Goal: Task Accomplishment & Management: Manage account settings

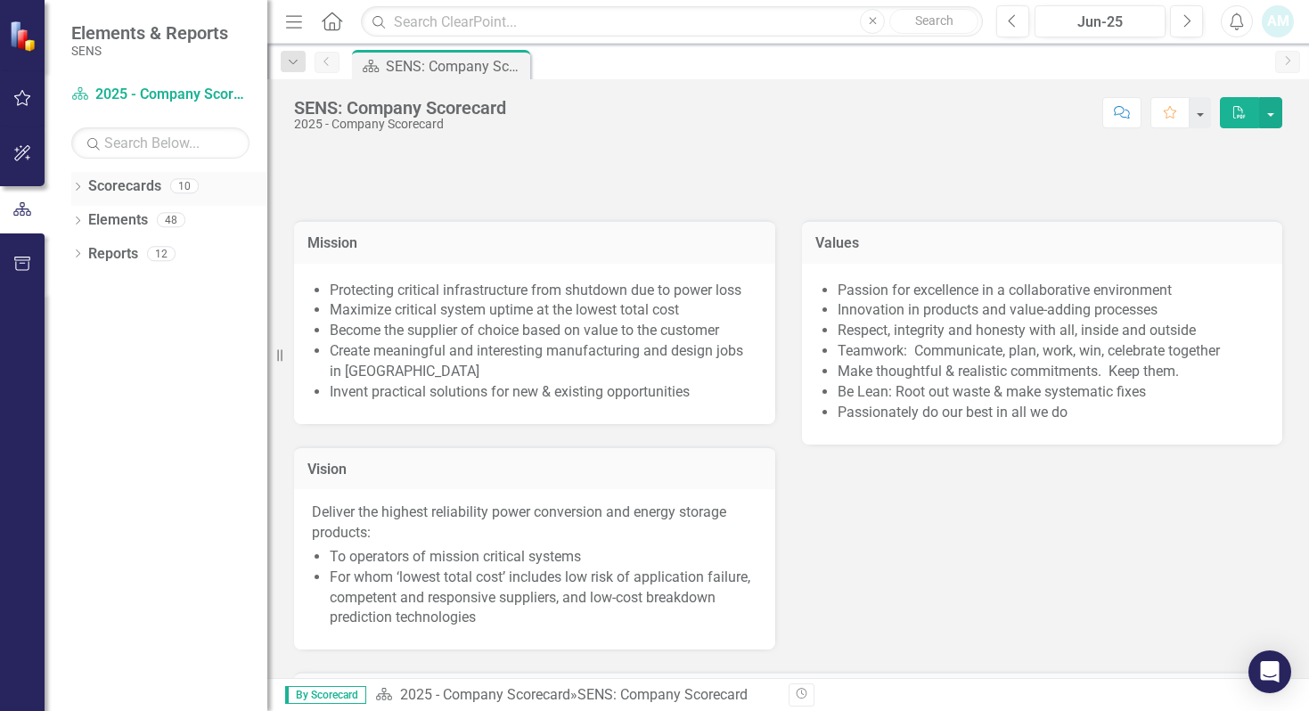
click at [75, 179] on div "Dropdown Scorecards 10" at bounding box center [169, 189] width 196 height 34
click at [84, 191] on icon "Dropdown" at bounding box center [77, 189] width 12 height 10
click at [87, 217] on icon at bounding box center [88, 219] width 4 height 9
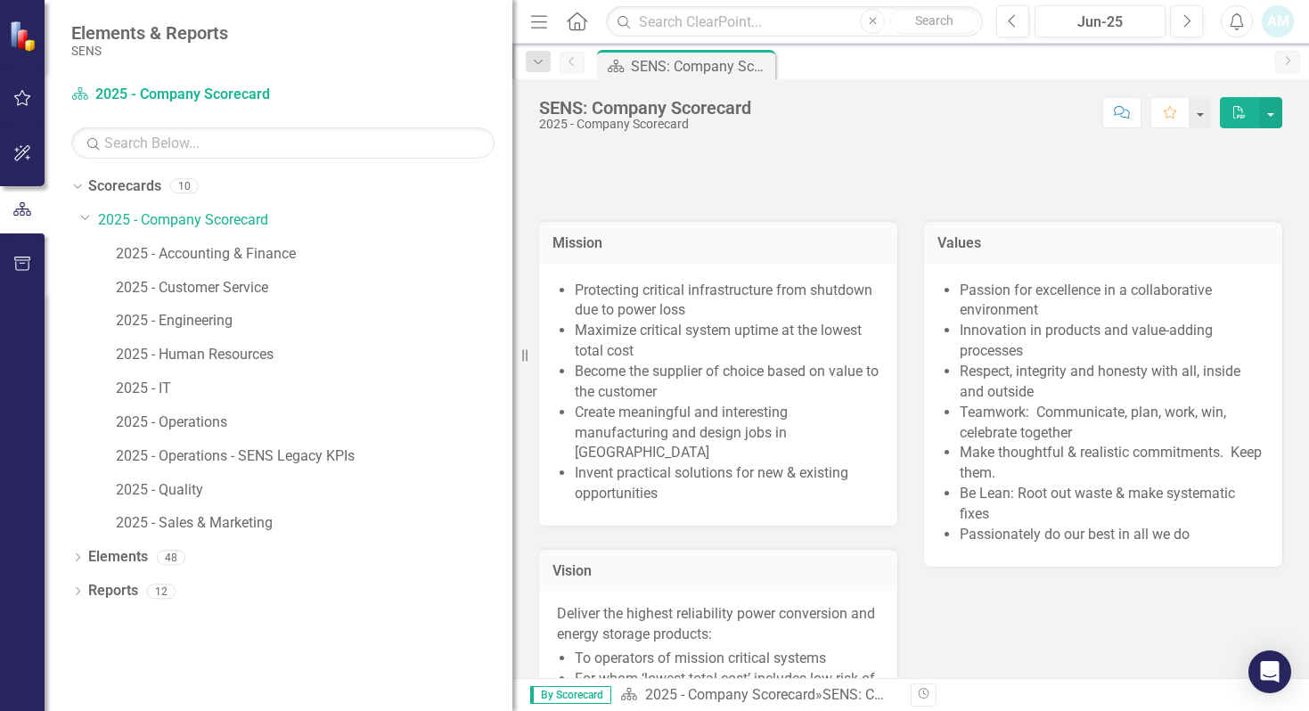
drag, startPoint x: 273, startPoint y: 215, endPoint x: 393, endPoint y: 238, distance: 122.6
click at [513, 237] on div "Resize" at bounding box center [520, 355] width 14 height 711
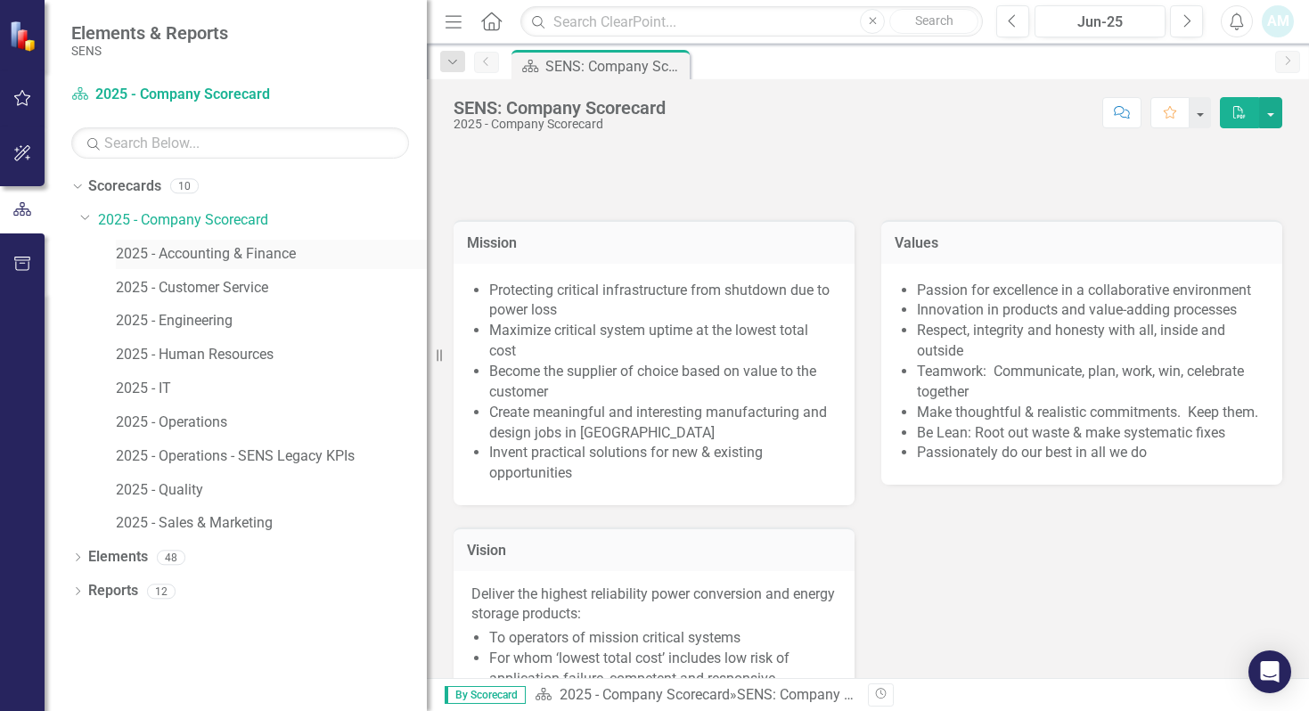
click at [228, 259] on link "2025 - Accounting & Finance" at bounding box center [271, 254] width 311 height 21
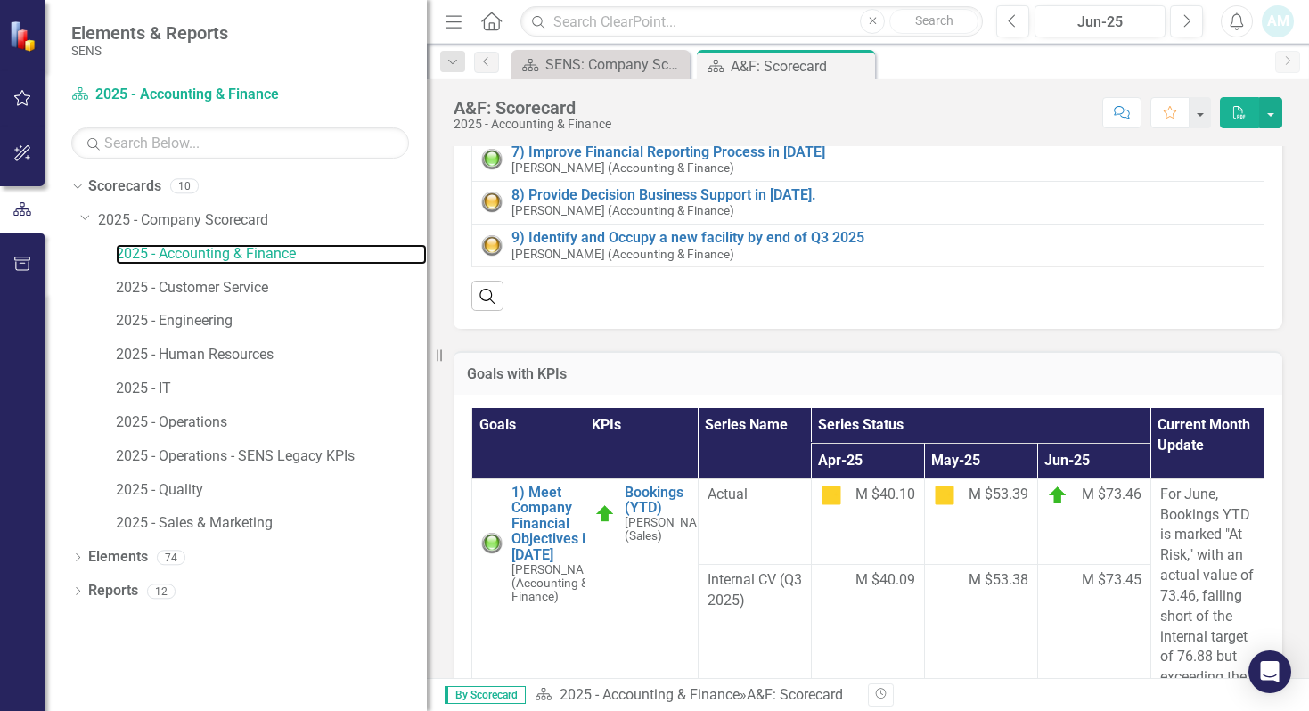
scroll to position [89, 0]
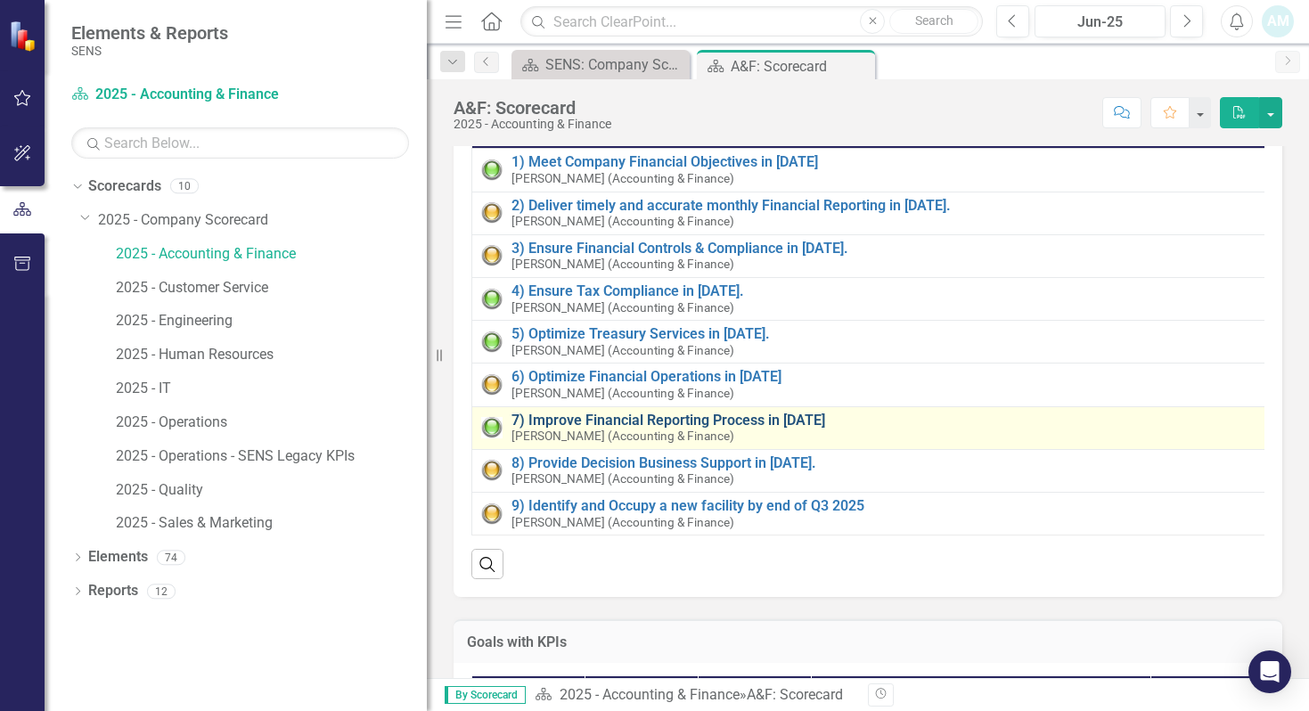
click at [706, 416] on link "7) Improve Financial Reporting Process in [DATE]" at bounding box center [891, 421] width 758 height 16
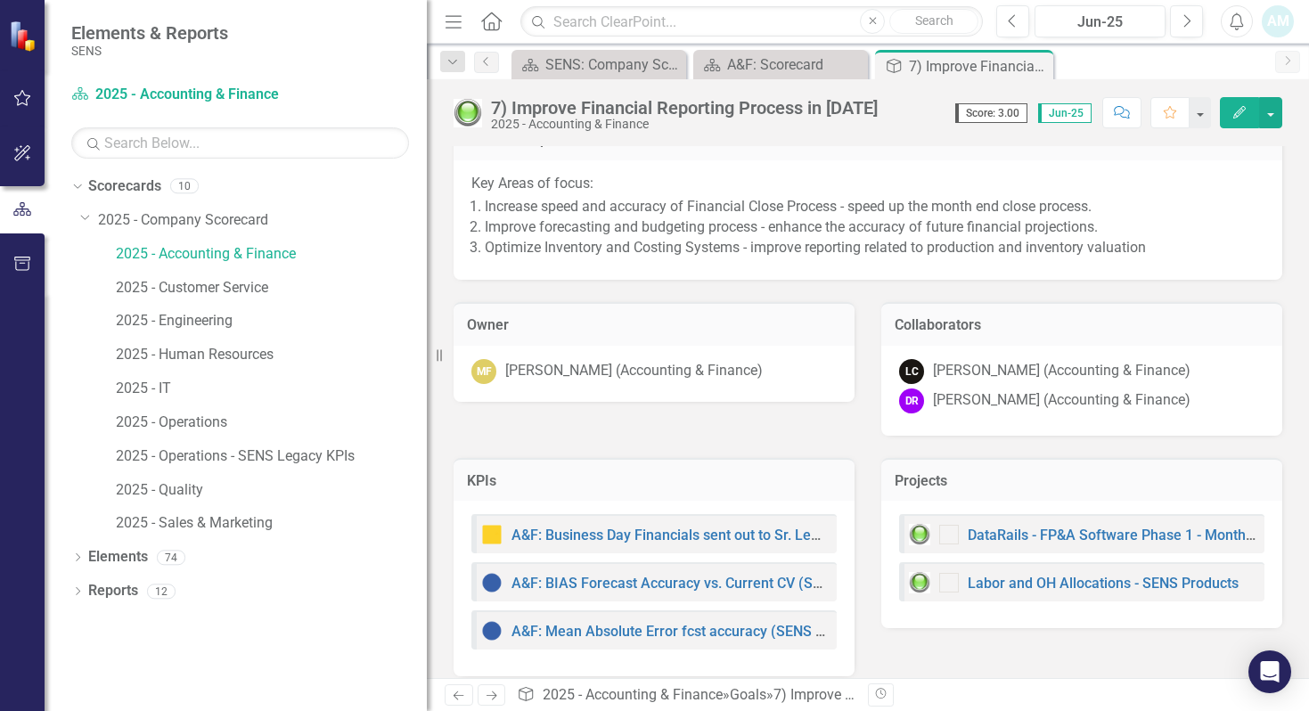
scroll to position [45, 0]
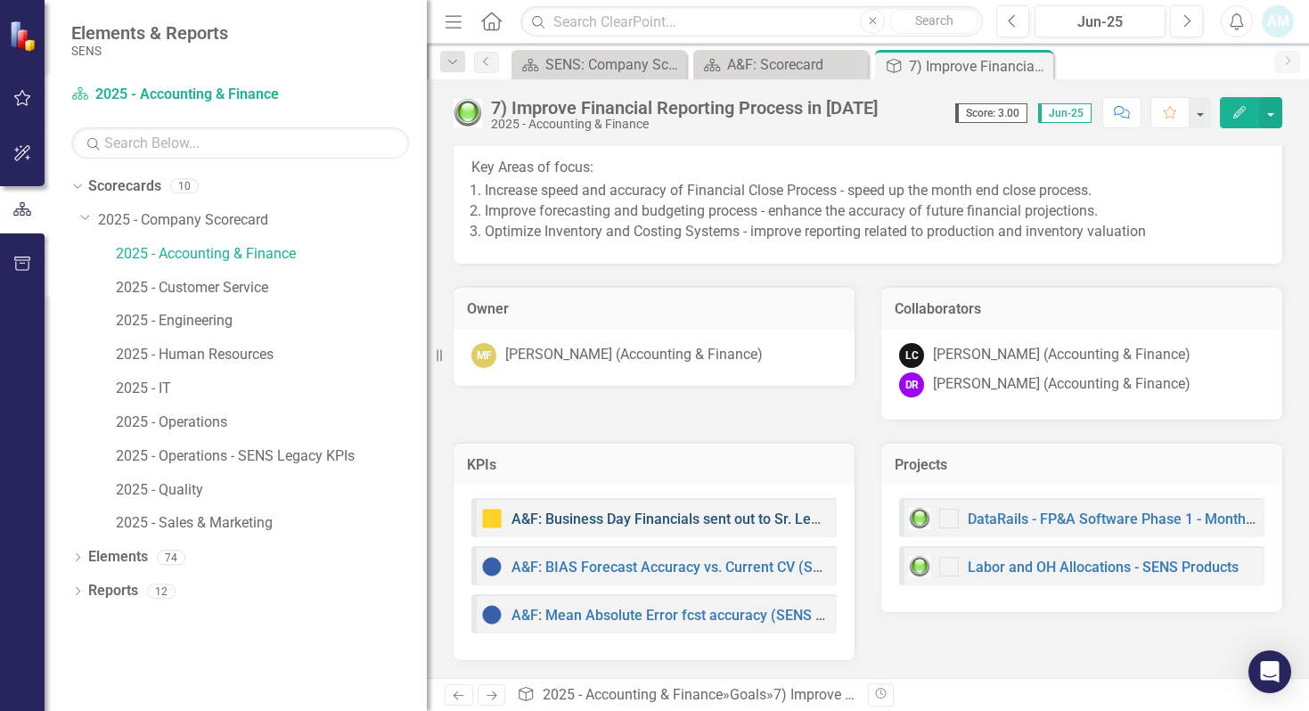
click at [673, 515] on link "A&F: Business Day Financials sent out to Sr. Leadership" at bounding box center [690, 519] width 356 height 17
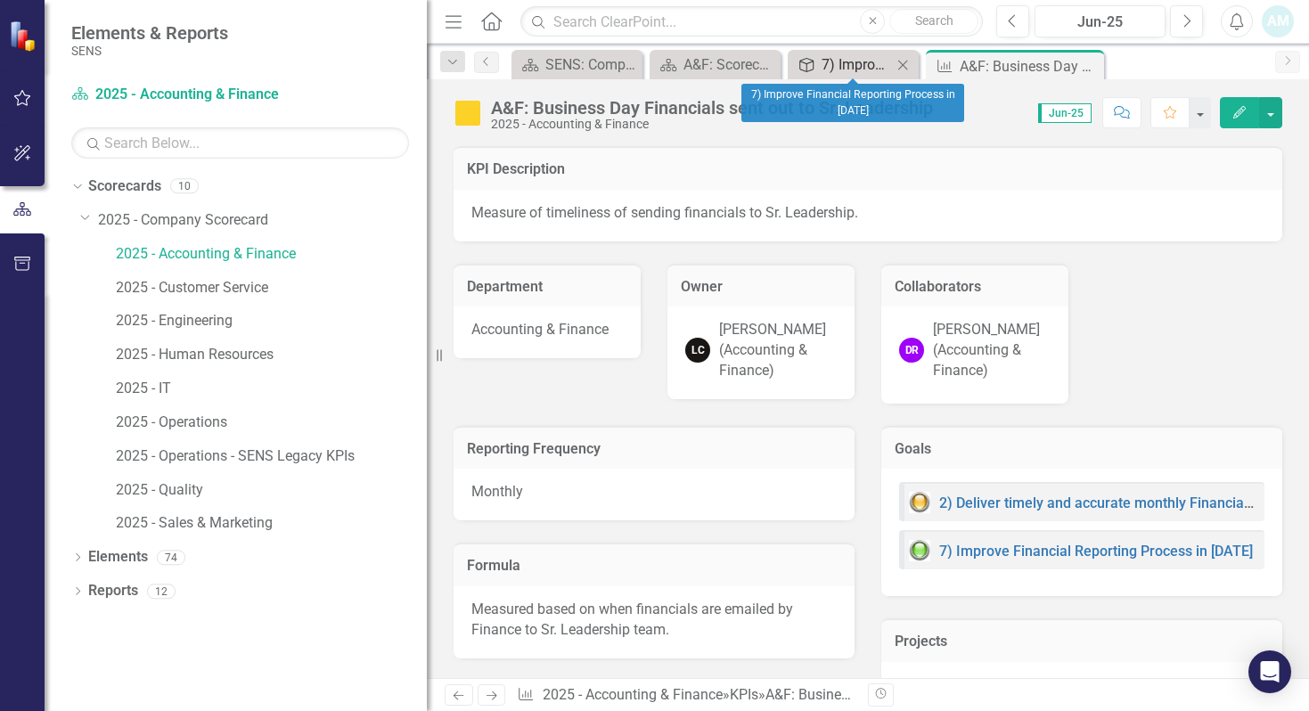
click at [852, 63] on div "7) Improve Financial Reporting Process in [DATE]" at bounding box center [857, 64] width 70 height 22
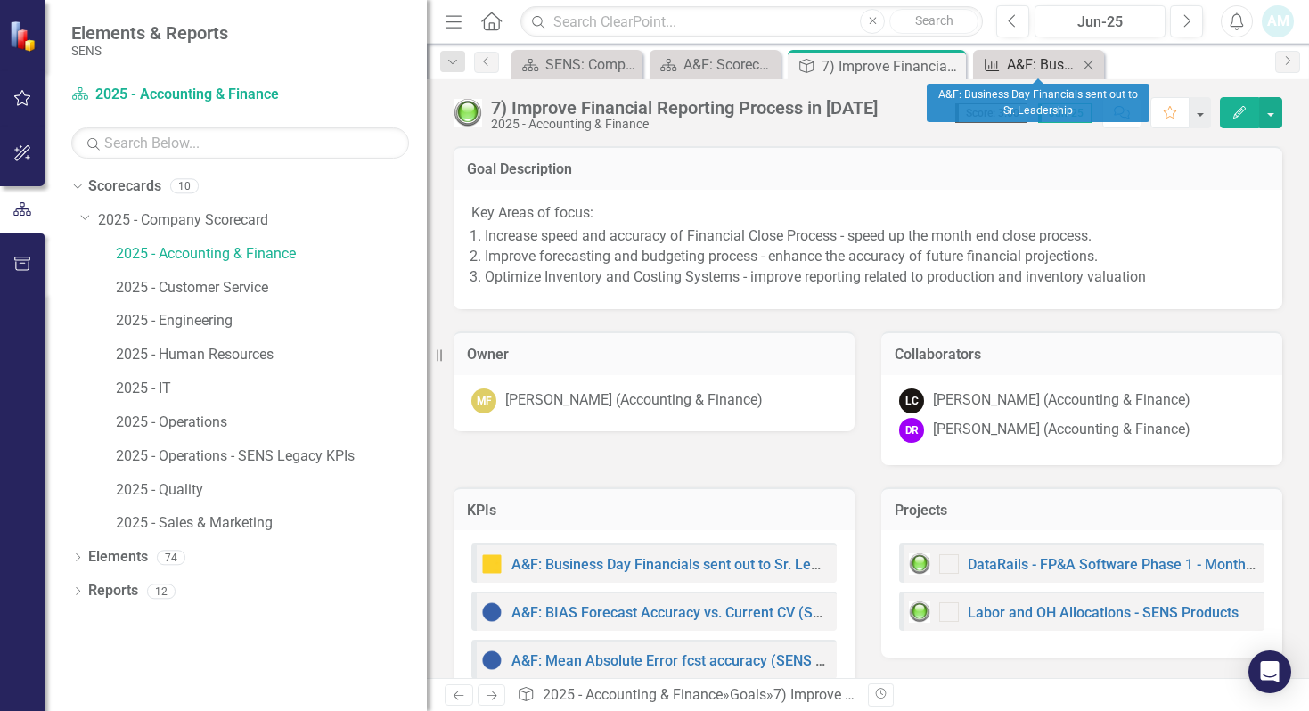
click at [1043, 61] on div "A&F: Business Day Financials sent out to Sr. Leadership" at bounding box center [1042, 64] width 70 height 22
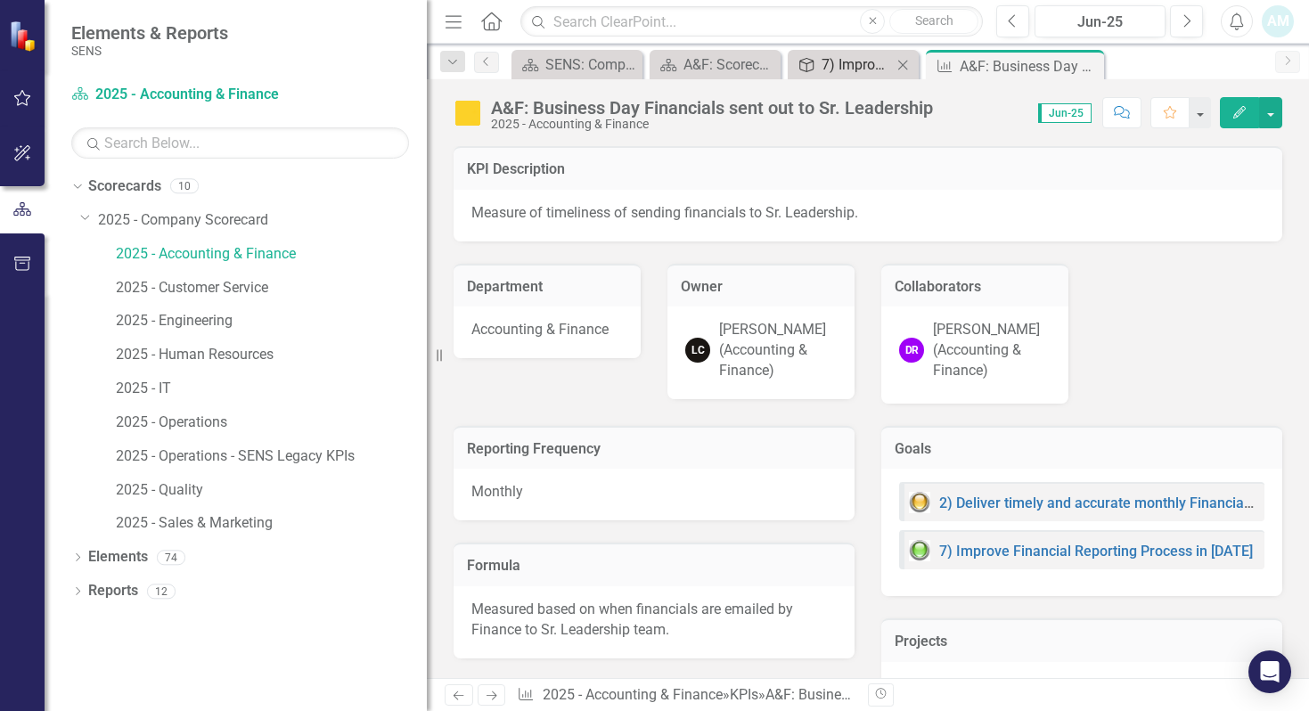
click at [842, 62] on div "7) Improve Financial Reporting Process in [DATE]" at bounding box center [857, 64] width 70 height 22
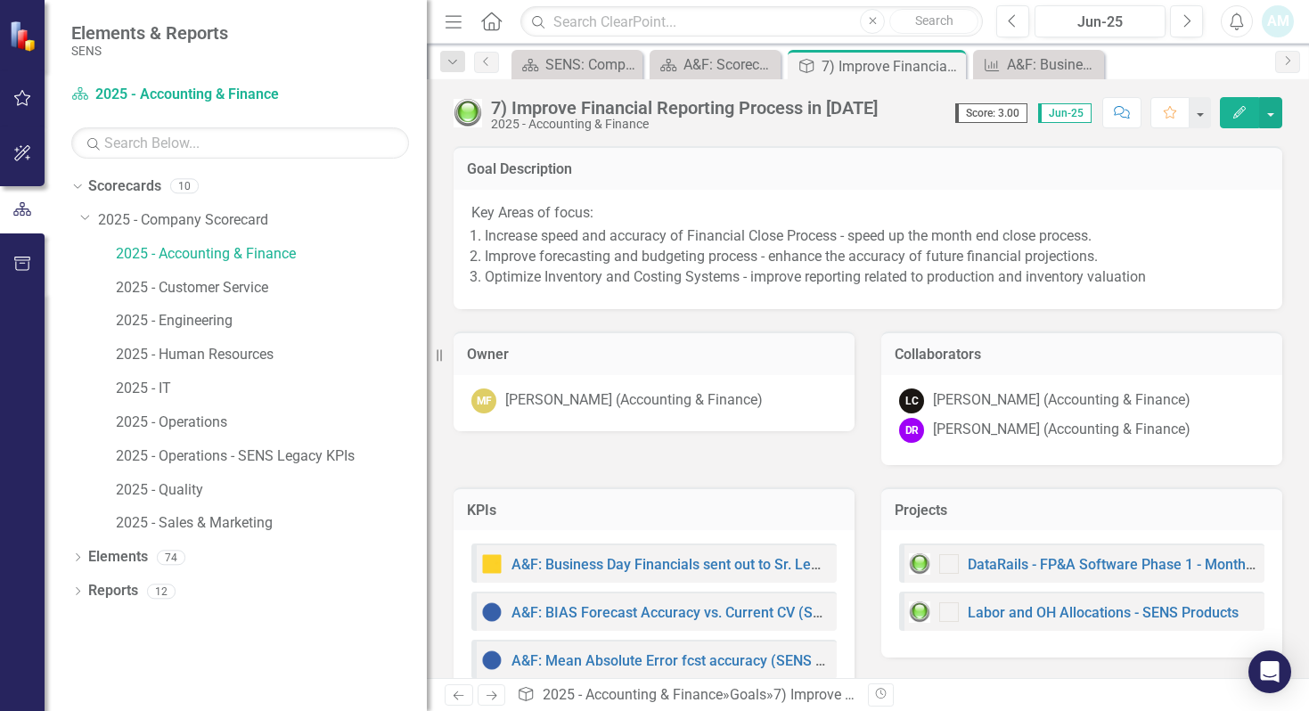
scroll to position [45, 0]
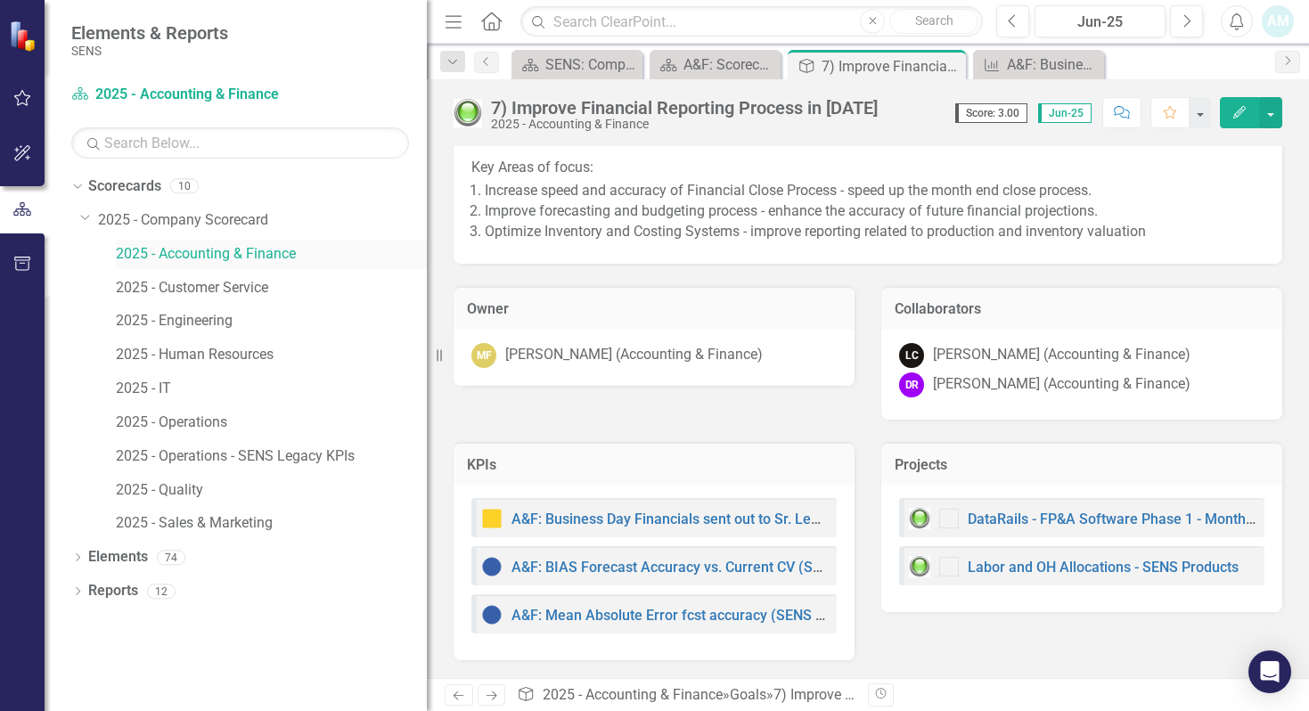
click at [220, 248] on link "2025 - Accounting & Finance" at bounding box center [271, 254] width 311 height 21
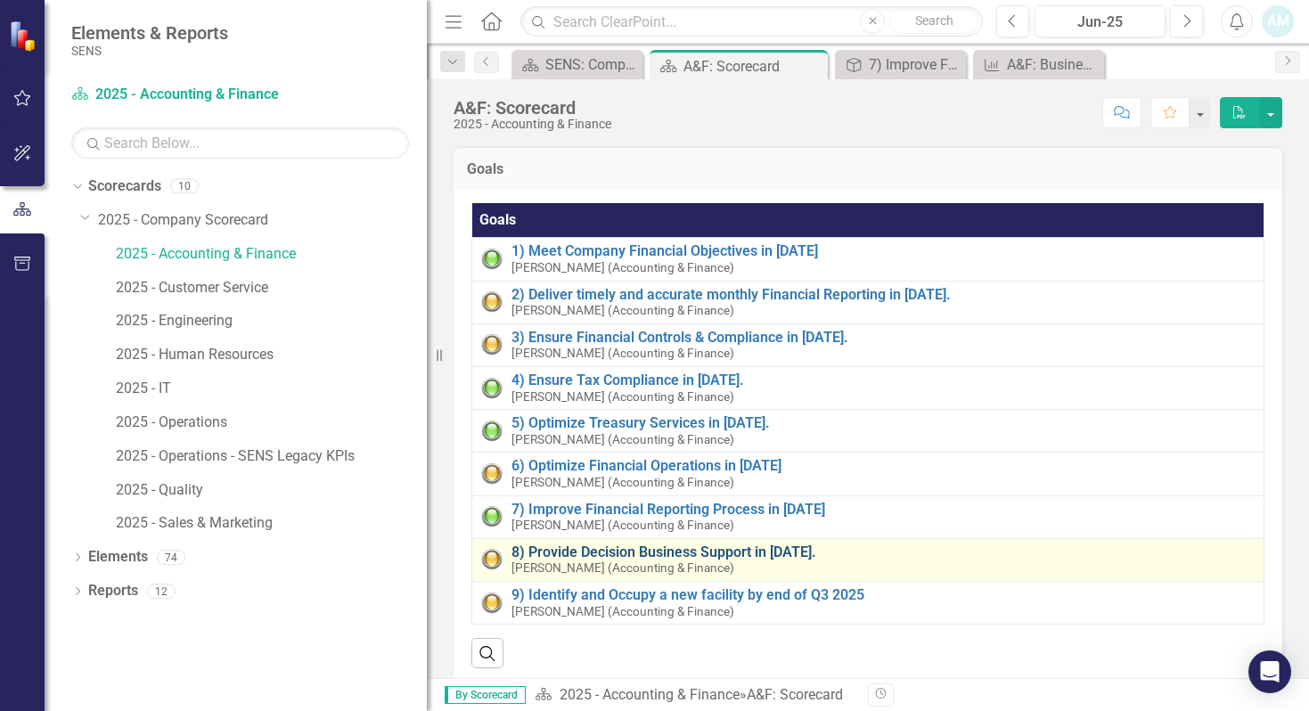
click at [636, 550] on link "8) Provide Decision Business Support in [DATE]." at bounding box center [883, 553] width 743 height 16
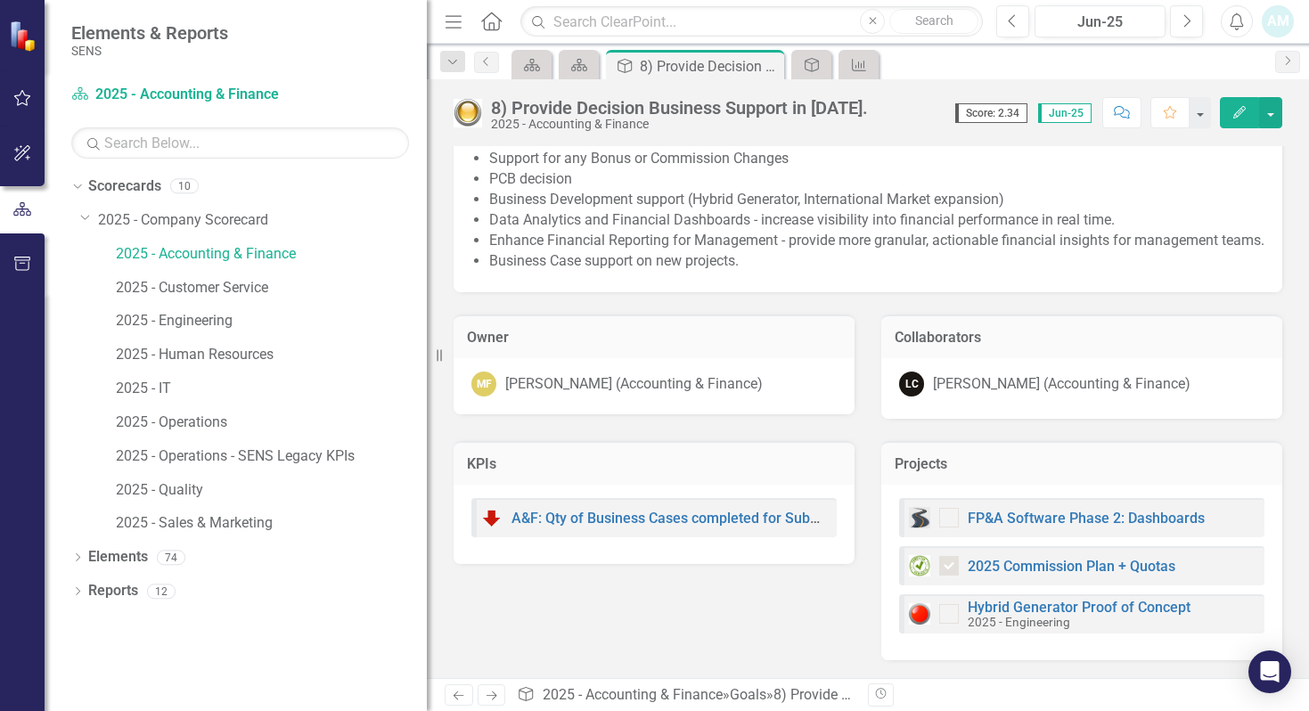
scroll to position [118, 0]
click at [231, 250] on link "2025 - Accounting & Finance" at bounding box center [271, 254] width 311 height 21
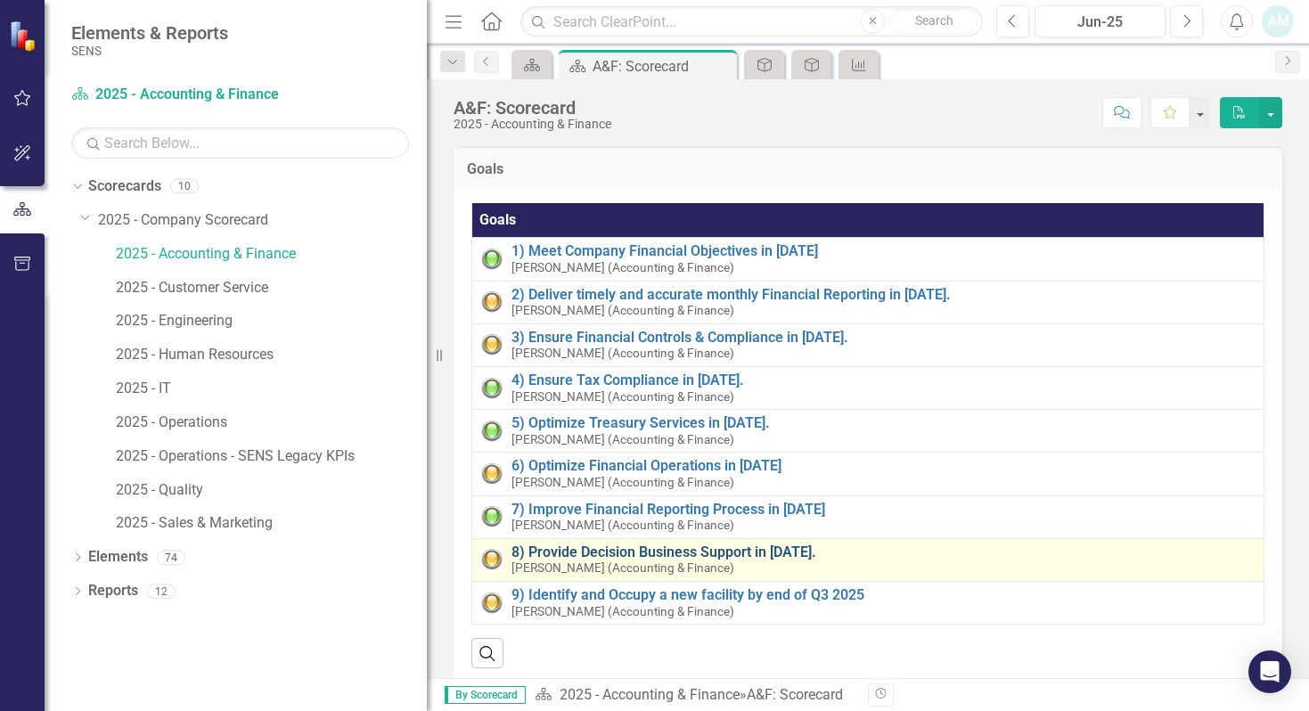
click at [621, 555] on link "8) Provide Decision Business Support in [DATE]." at bounding box center [883, 553] width 743 height 16
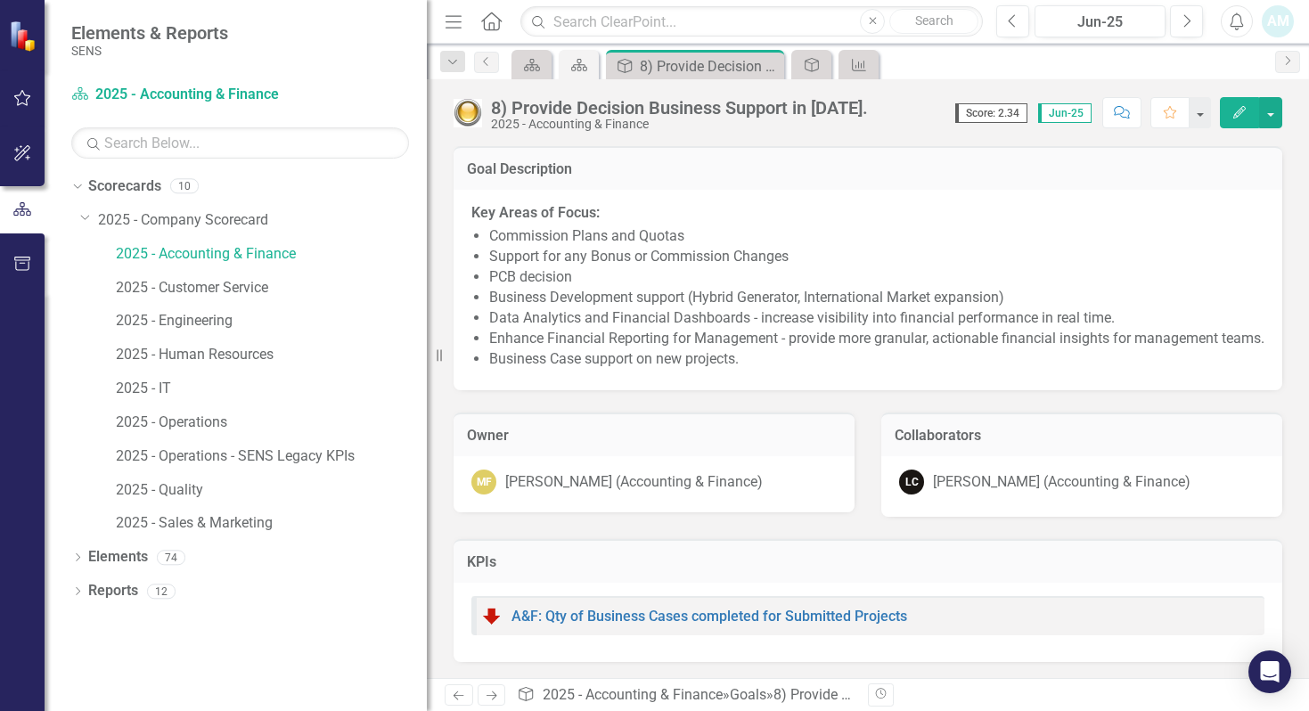
checkbox input "true"
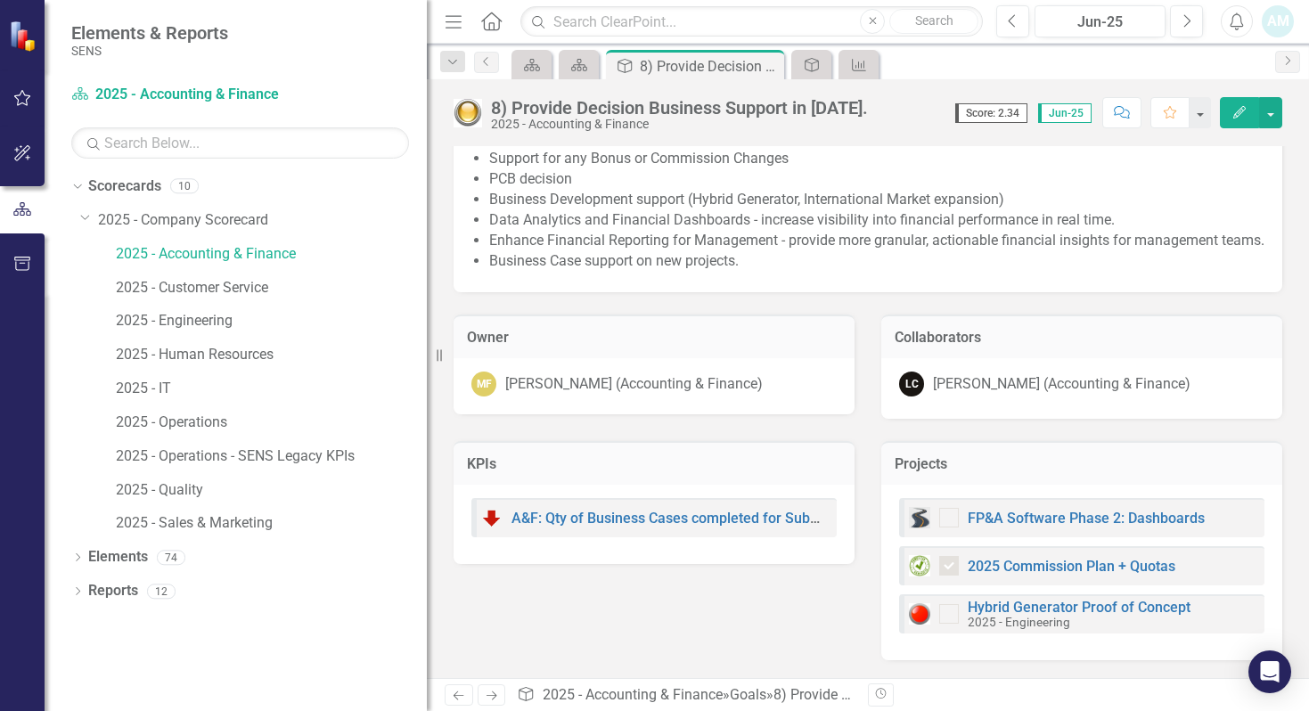
scroll to position [118, 0]
click at [186, 250] on link "2025 - Accounting & Finance" at bounding box center [271, 254] width 311 height 21
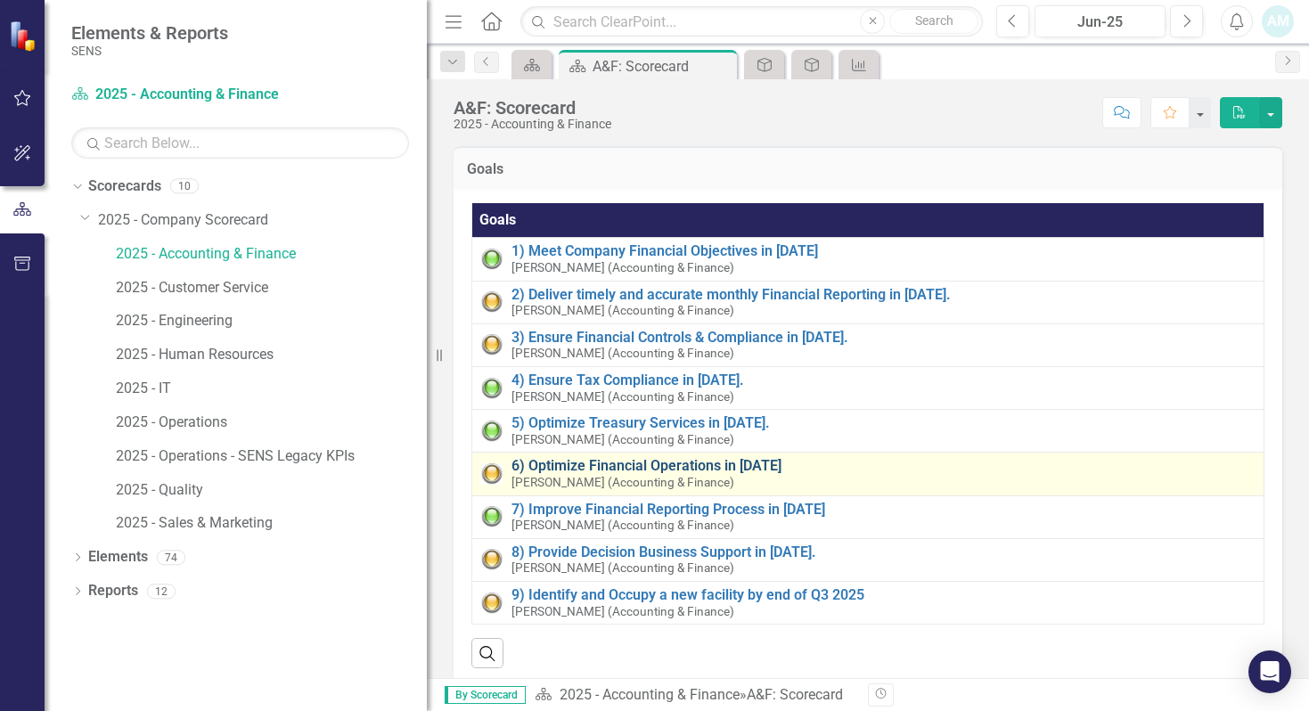
click at [624, 467] on link "6) Optimize Financial Operations in [DATE]" at bounding box center [883, 466] width 743 height 16
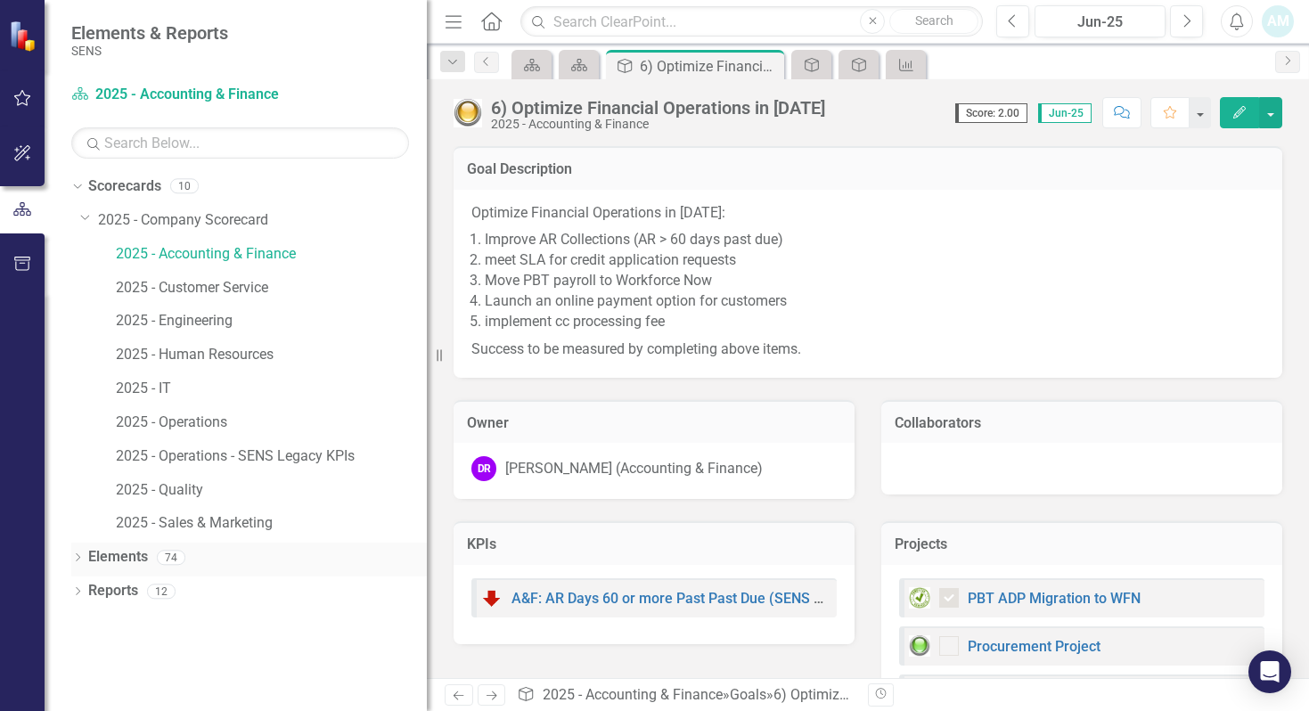
click at [80, 558] on icon "Dropdown" at bounding box center [77, 559] width 12 height 10
click at [89, 592] on icon "Dropdown" at bounding box center [86, 592] width 12 height 10
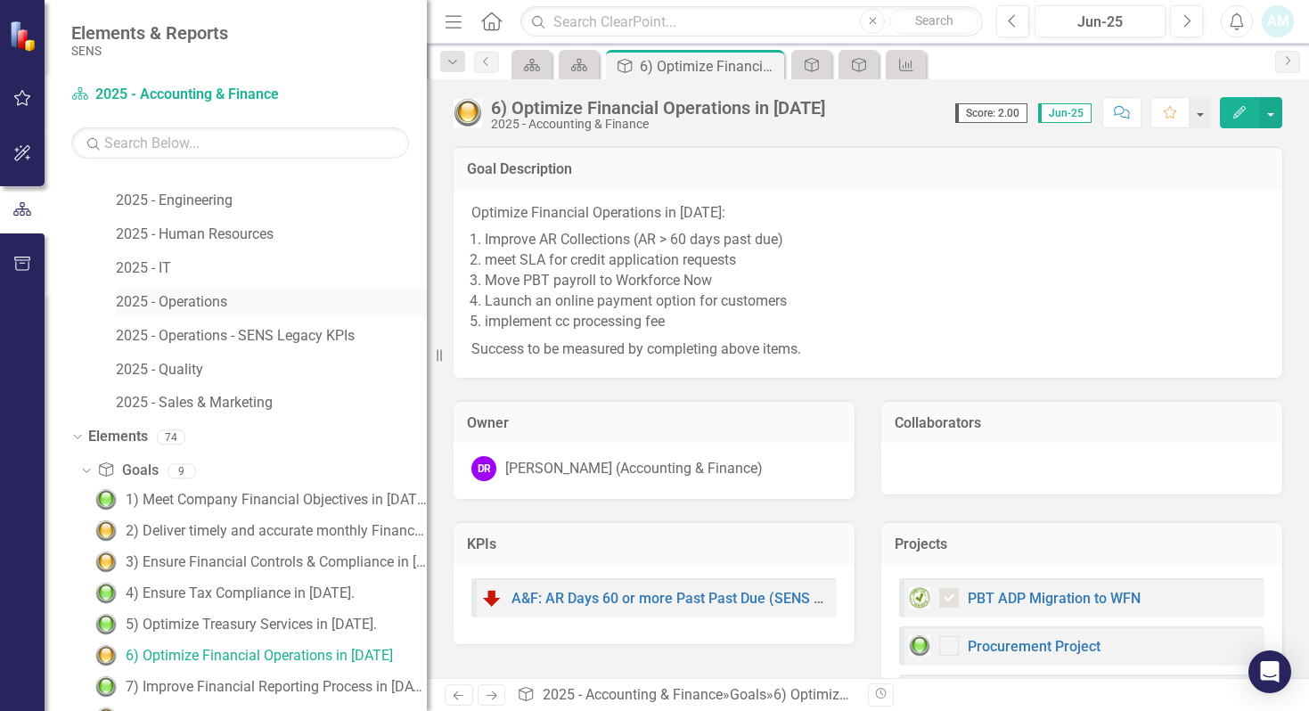
scroll to position [268, 0]
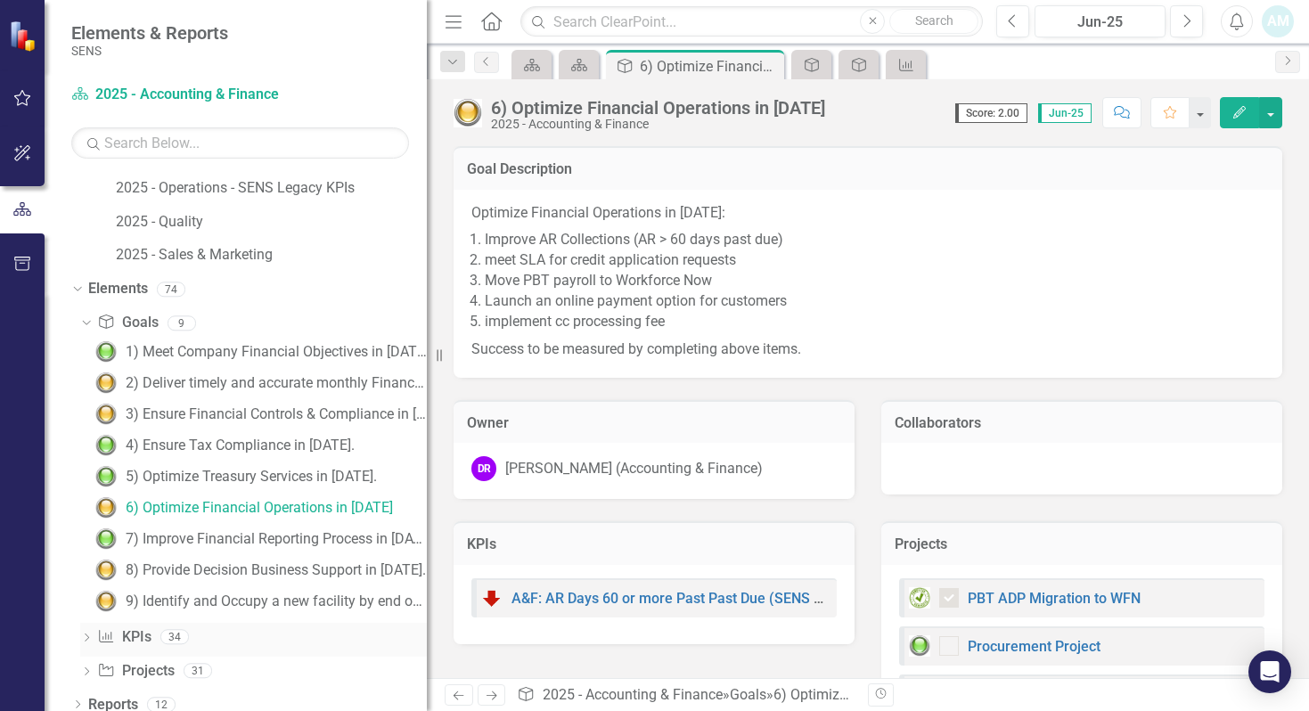
click at [90, 637] on icon "Dropdown" at bounding box center [86, 640] width 12 height 10
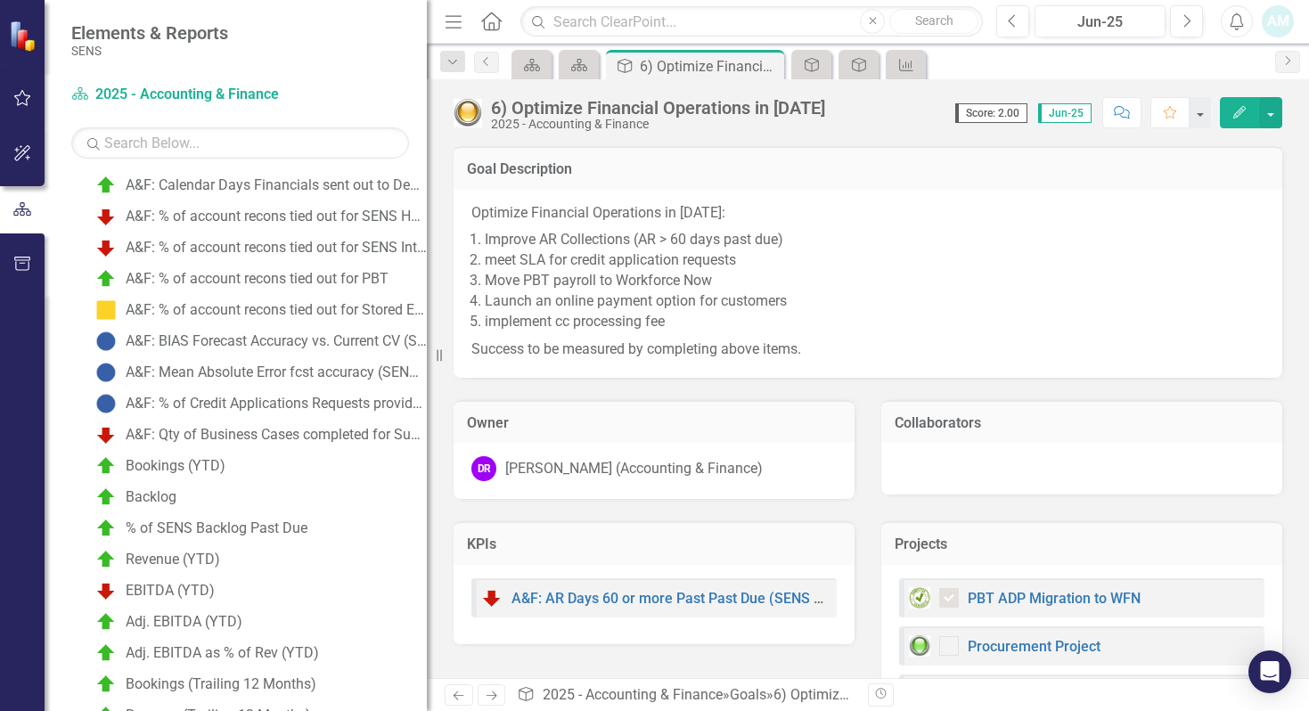
scroll to position [714, 0]
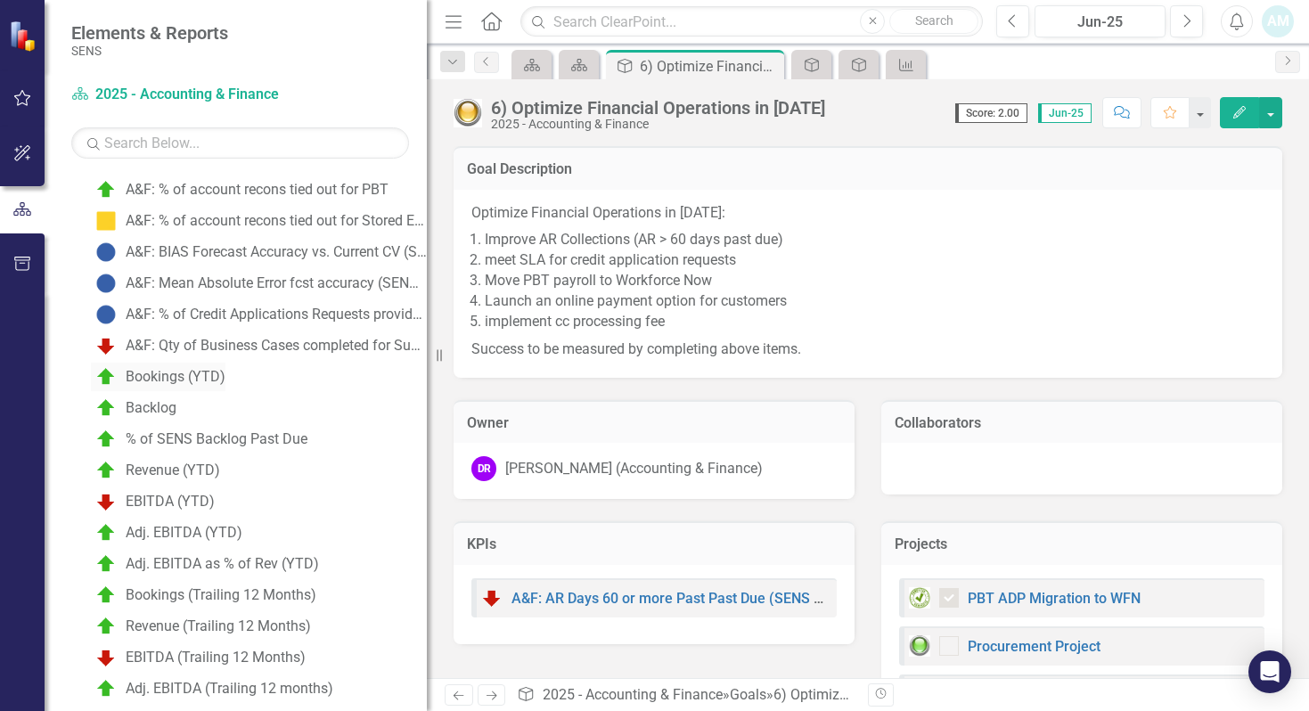
click at [211, 371] on div "Bookings (YTD)" at bounding box center [176, 377] width 100 height 16
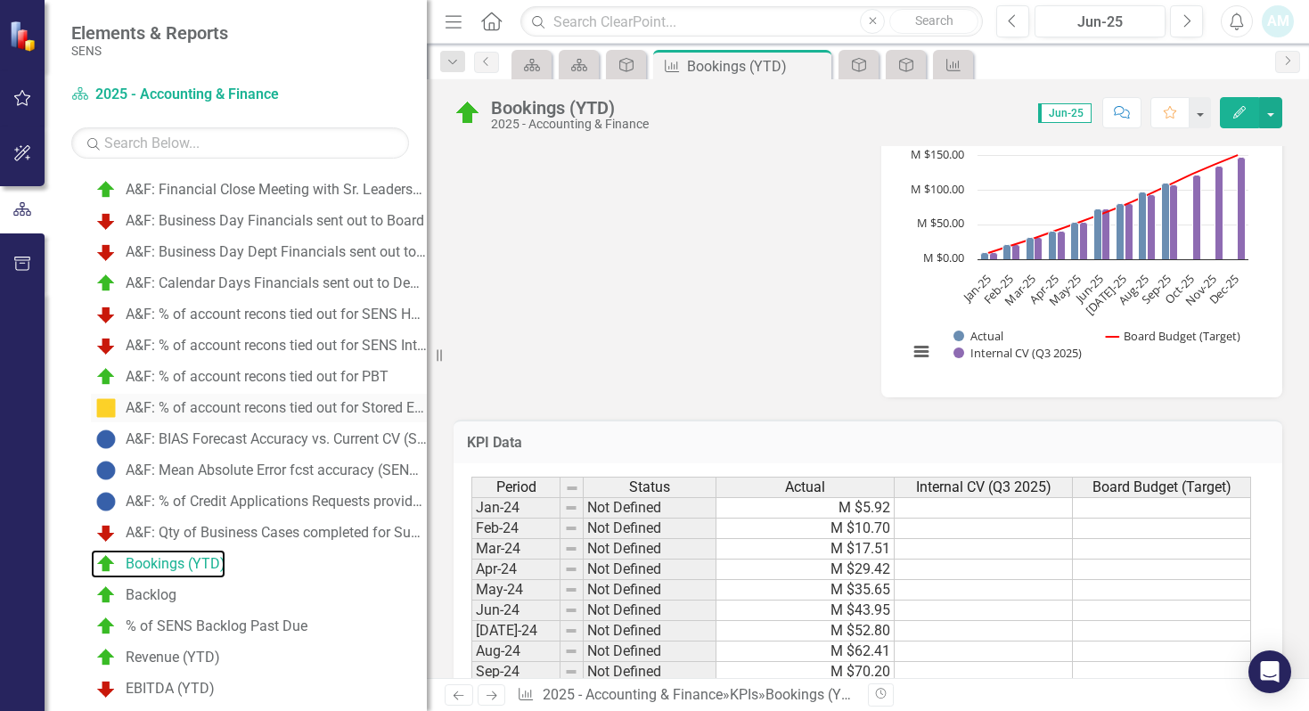
scroll to position [438, 0]
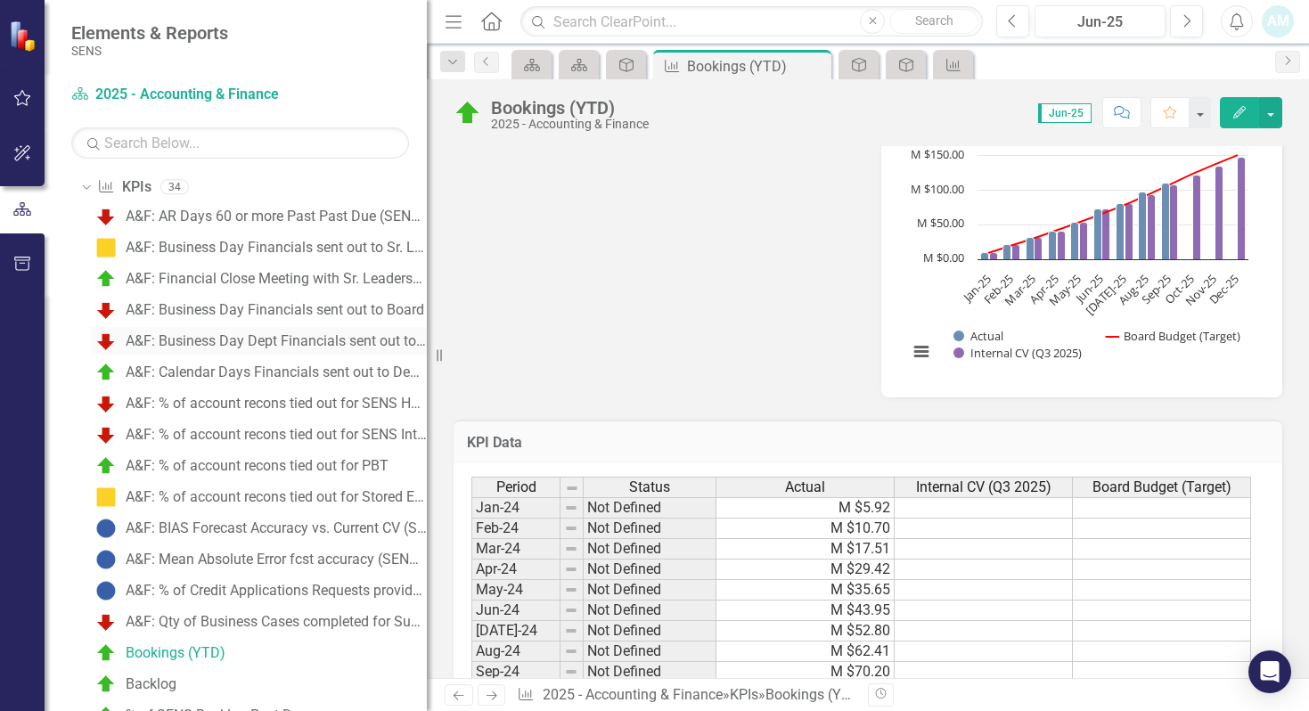
click at [269, 334] on div "A&F: Business Day Dept Financials sent out to Dept Leaders" at bounding box center [276, 341] width 301 height 16
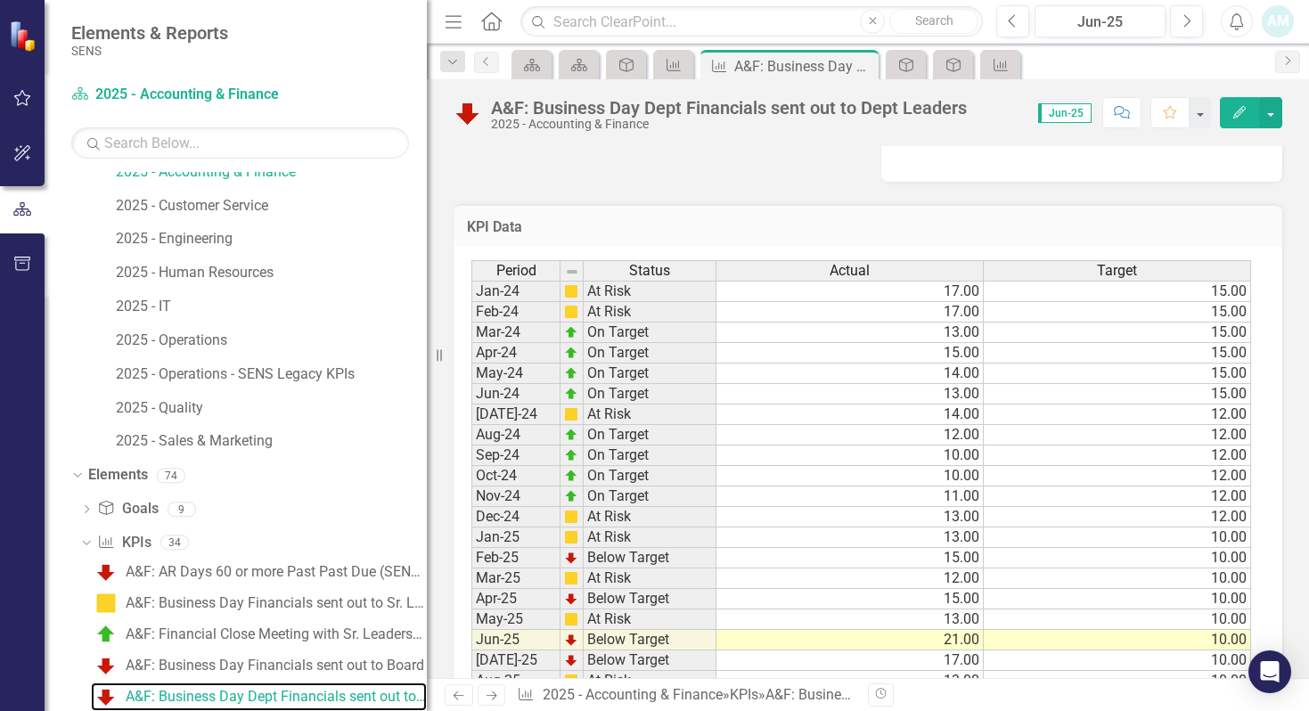
scroll to position [984, 0]
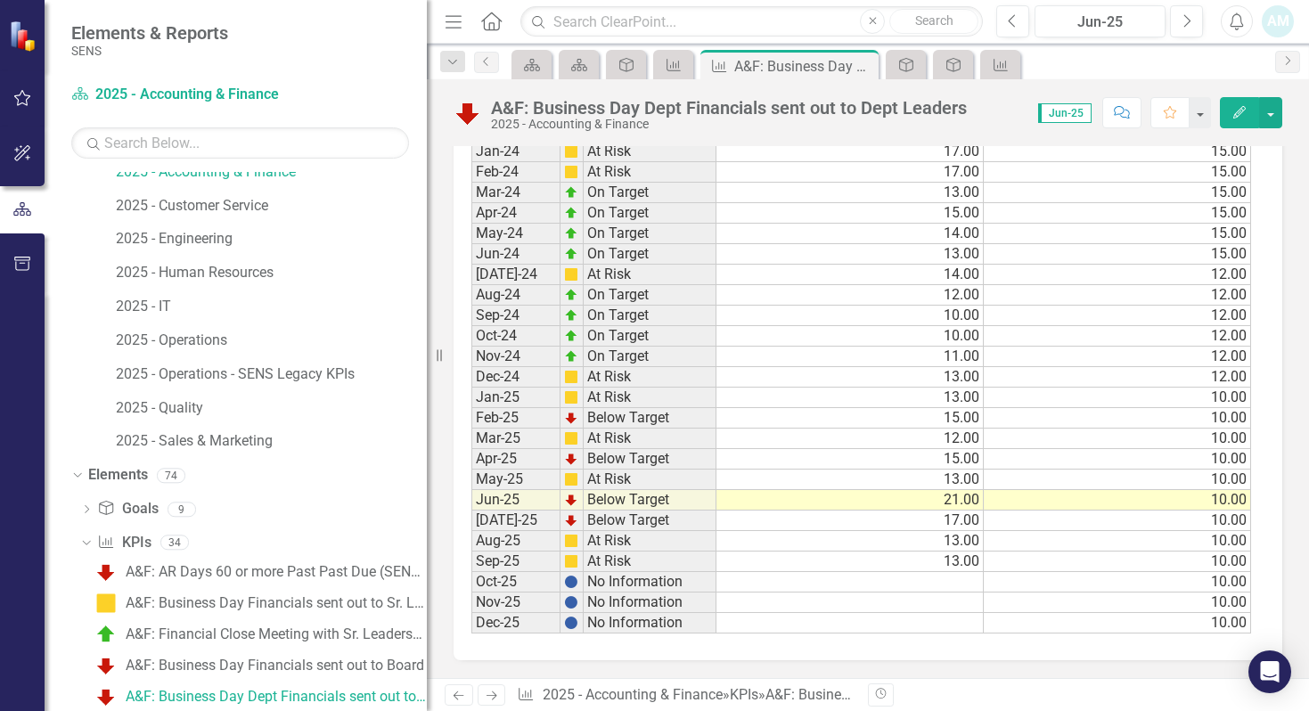
click at [956, 561] on td "13.00" at bounding box center [850, 562] width 267 height 21
click at [953, 563] on td "13.00" at bounding box center [850, 562] width 267 height 21
type textarea "11"
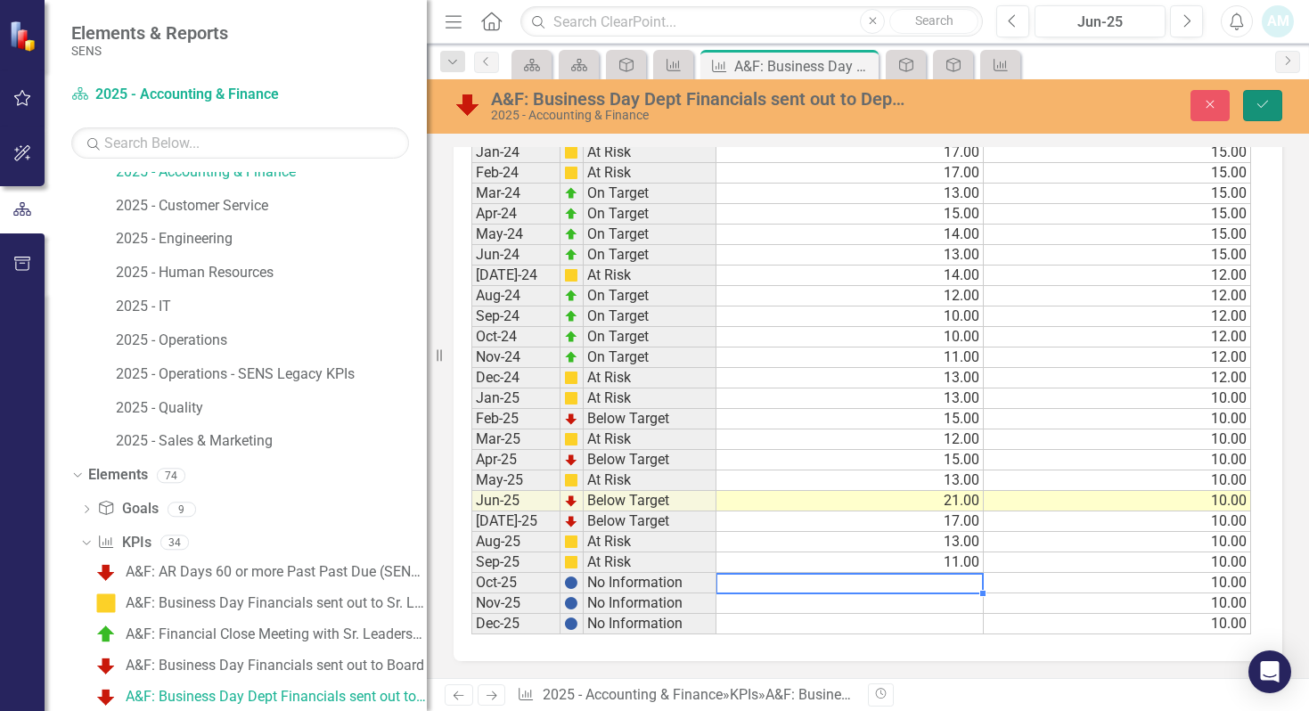
drag, startPoint x: 1267, startPoint y: 109, endPoint x: 1266, endPoint y: 129, distance: 20.5
click at [1267, 109] on icon "Save" at bounding box center [1263, 104] width 16 height 12
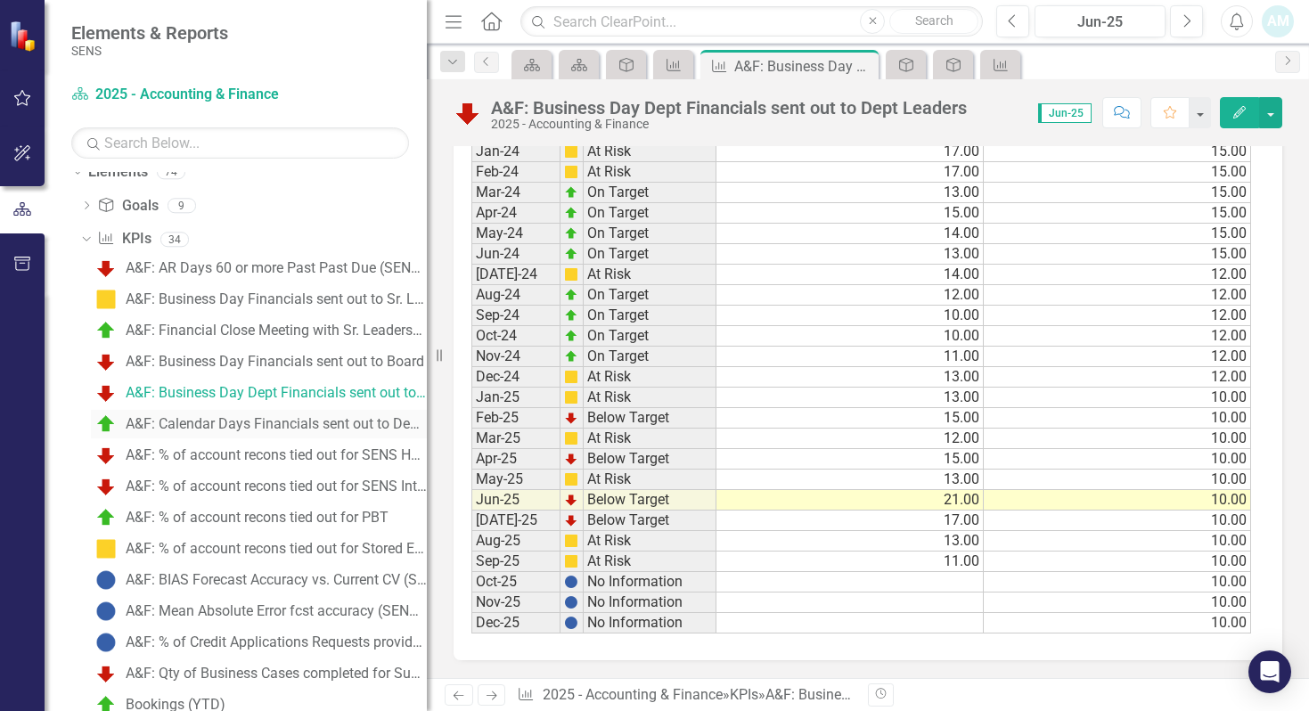
click at [316, 421] on div "A&F: Calendar Days Financials sent out to Debt Holder" at bounding box center [276, 424] width 301 height 16
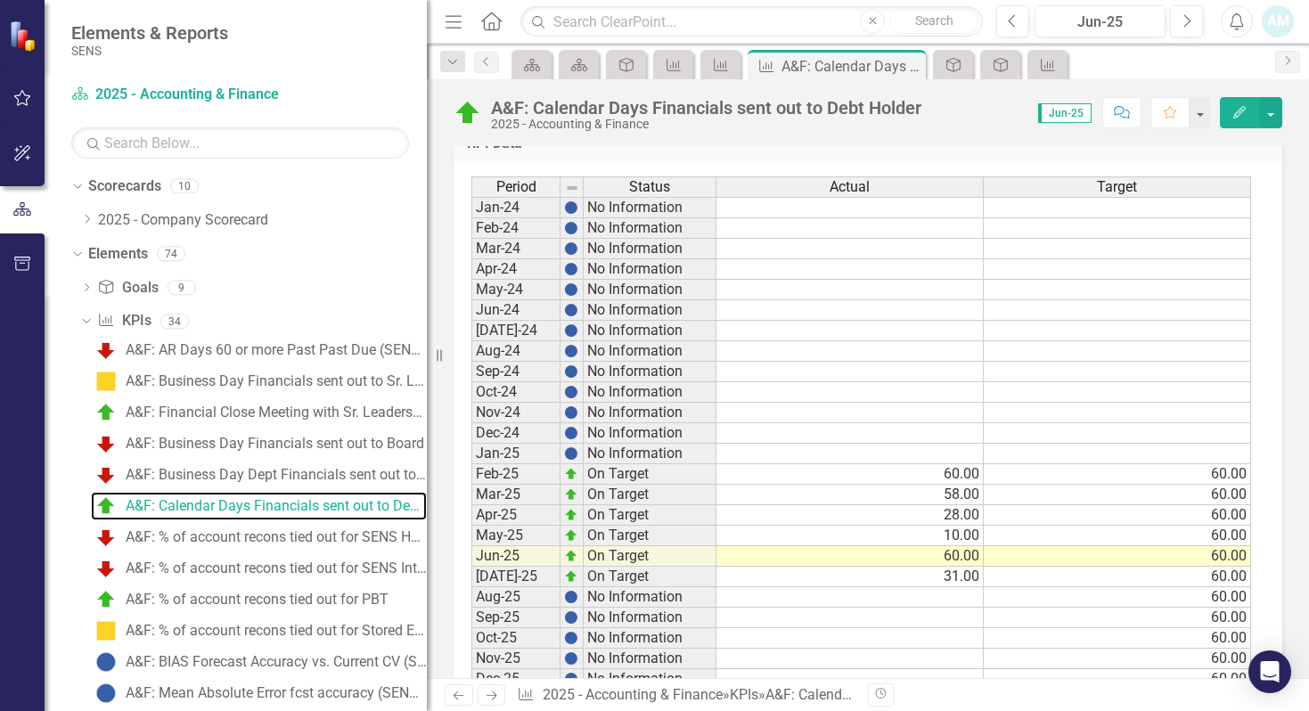
scroll to position [981, 0]
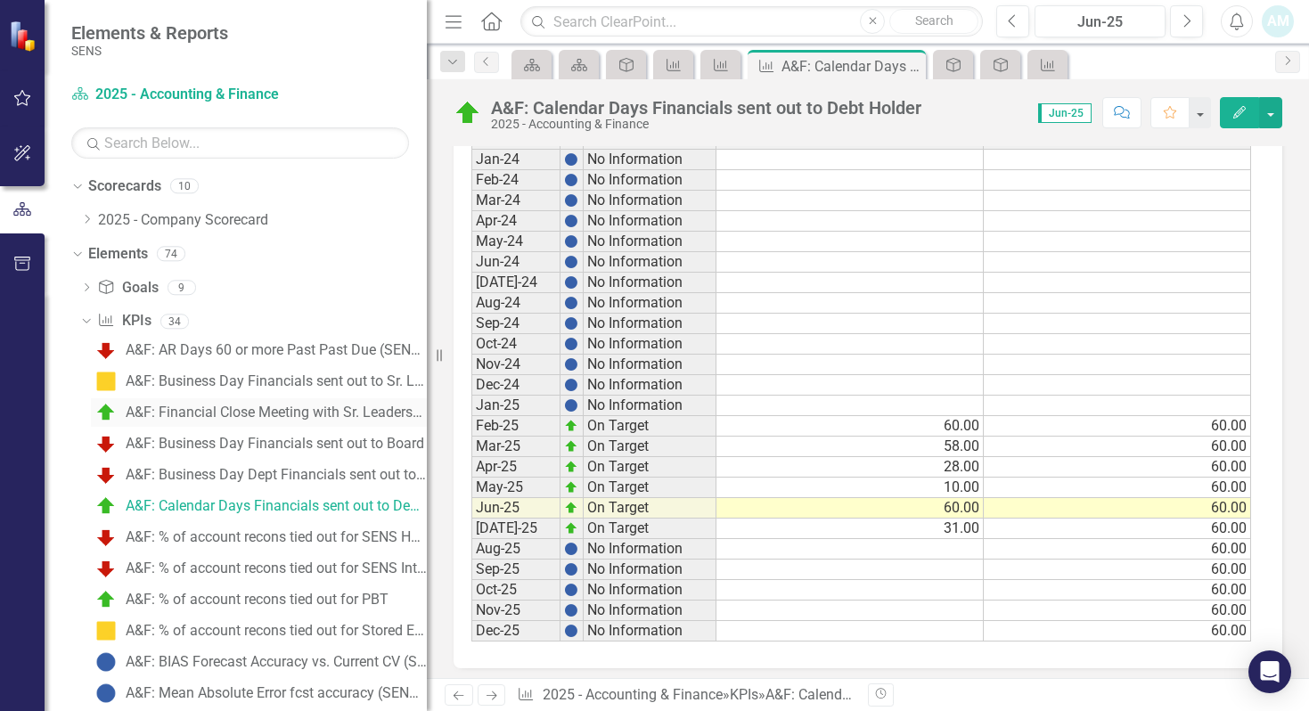
click at [288, 417] on div "A&F: Financial Close Meeting with Sr. Leadership" at bounding box center [276, 413] width 301 height 16
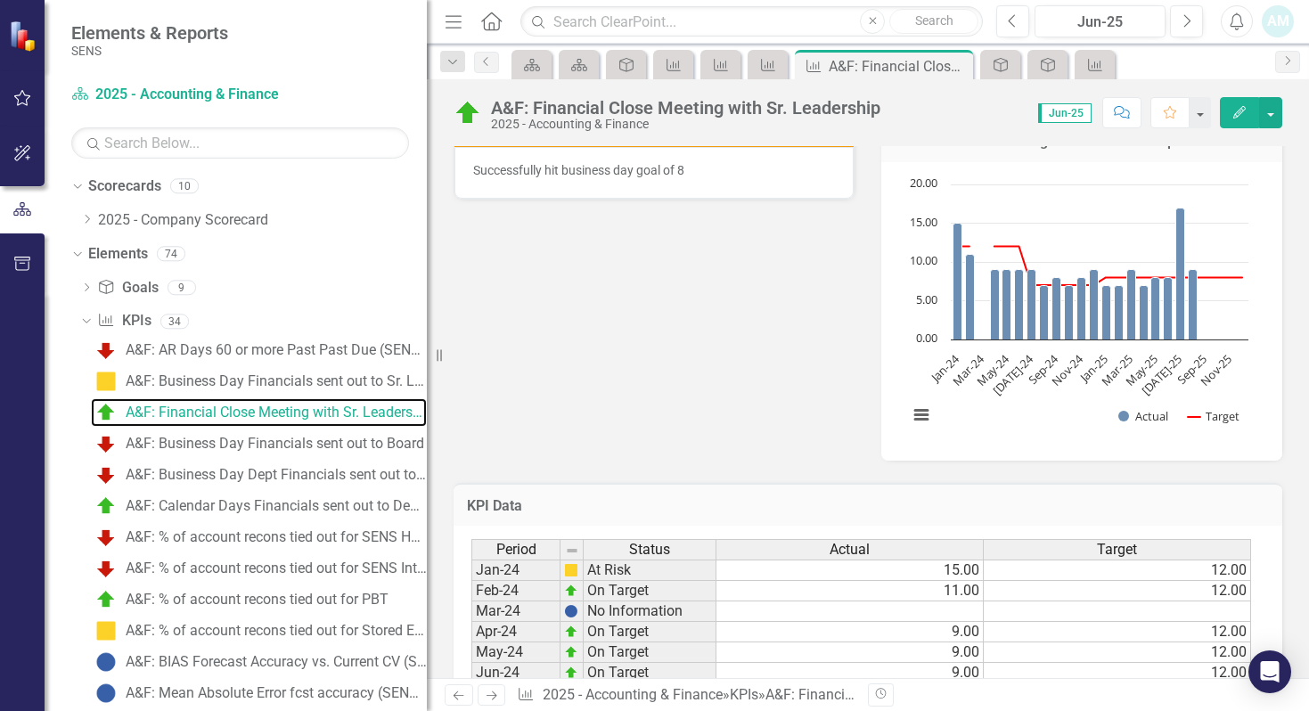
scroll to position [543, 0]
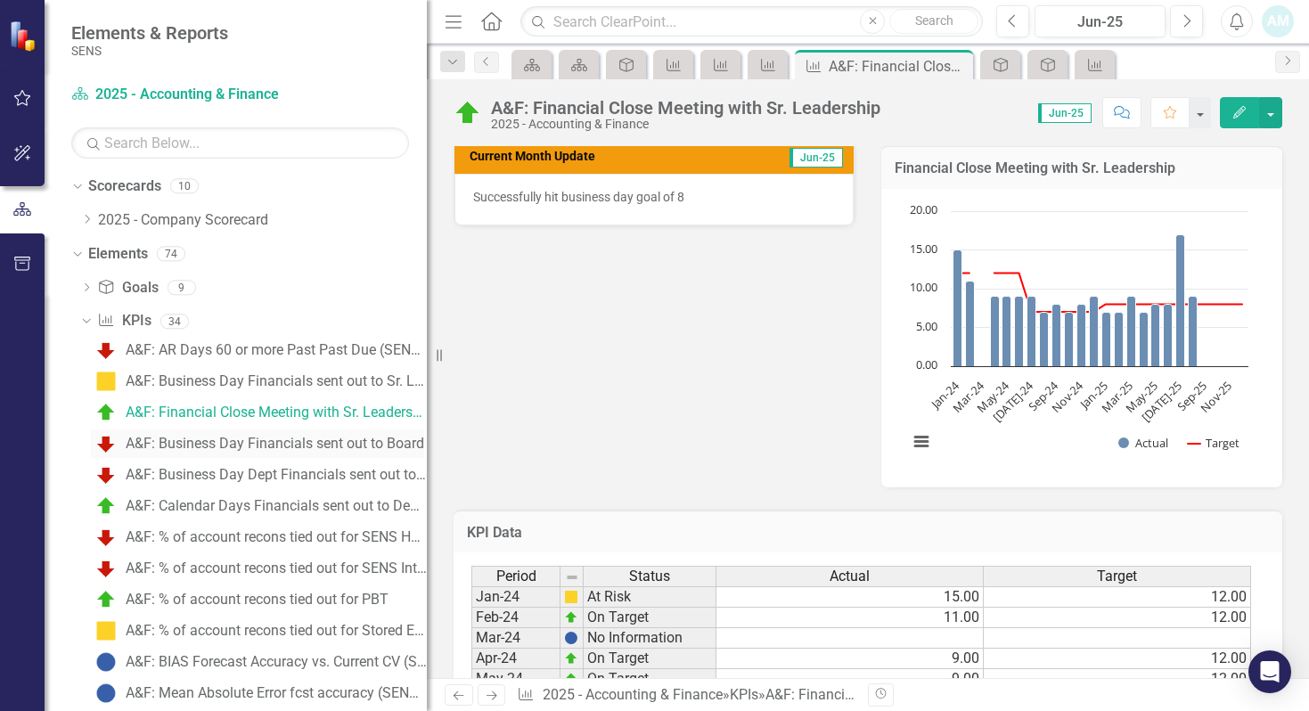
click at [279, 449] on div "A&F: Business Day Financials sent out to Board" at bounding box center [275, 444] width 299 height 16
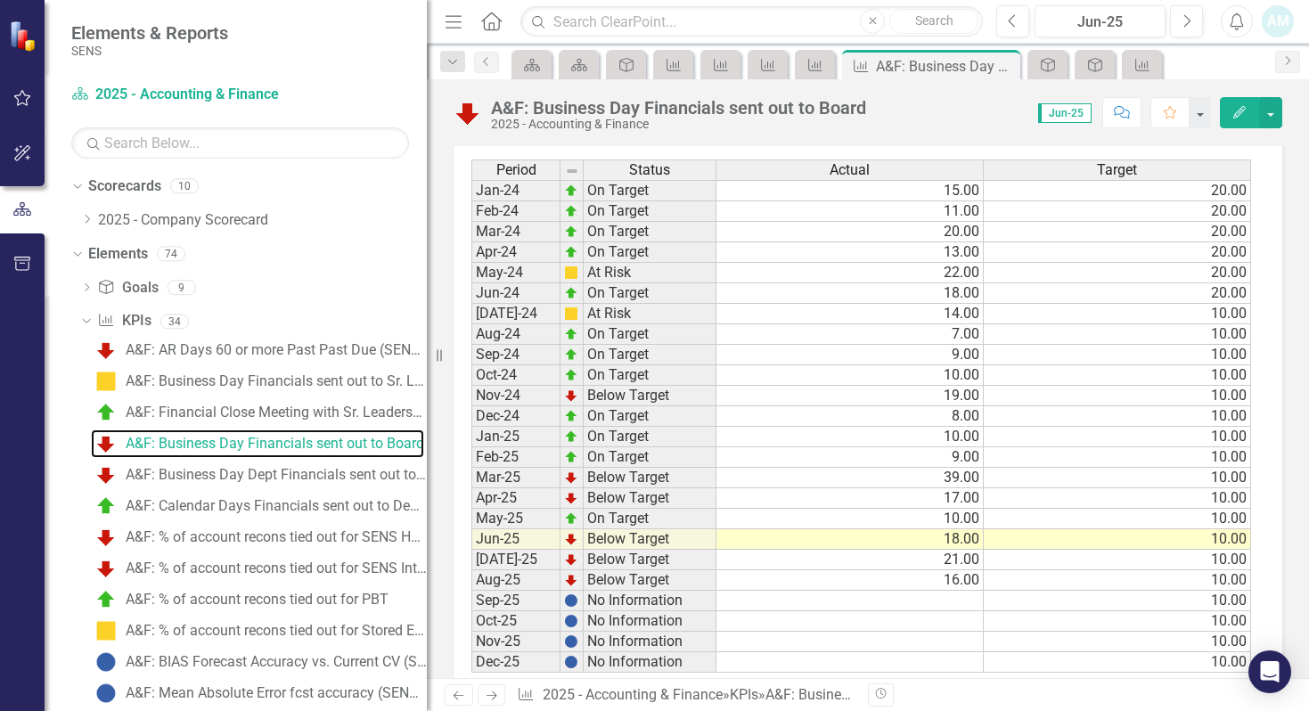
scroll to position [981, 0]
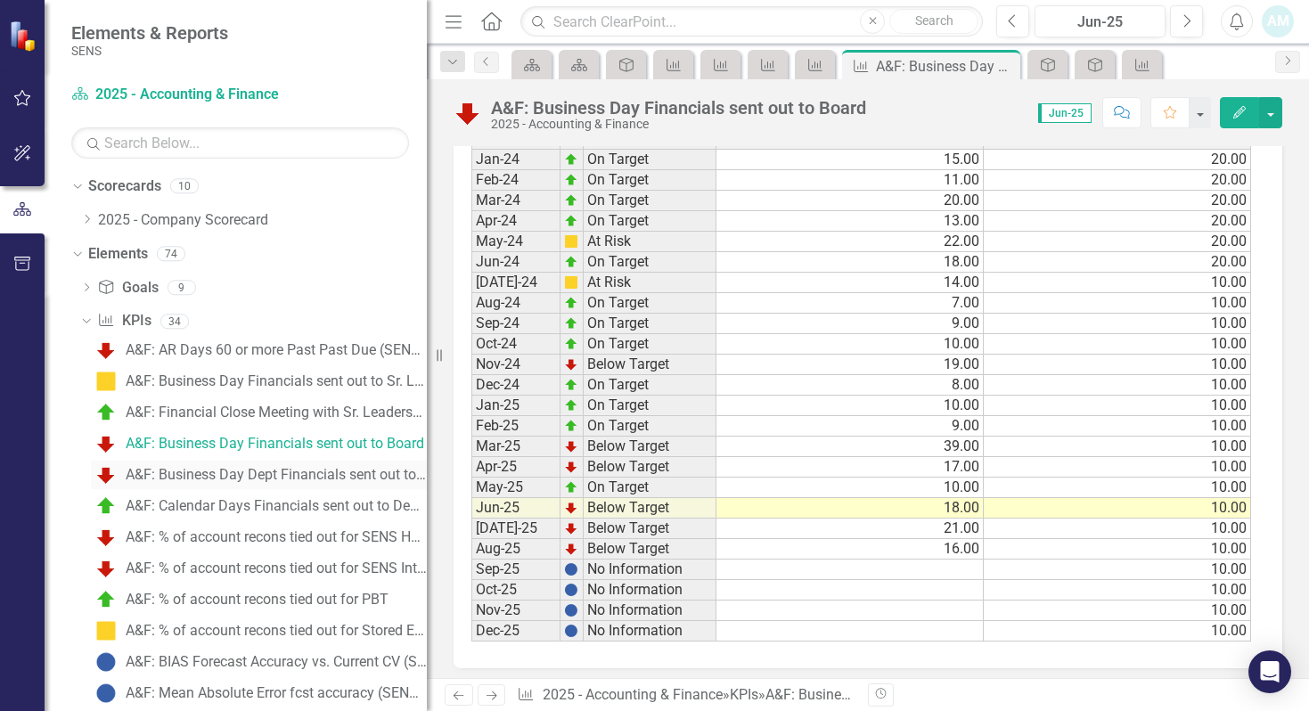
click at [209, 467] on div "A&F: Business Day Dept Financials sent out to Dept Leaders" at bounding box center [276, 475] width 301 height 16
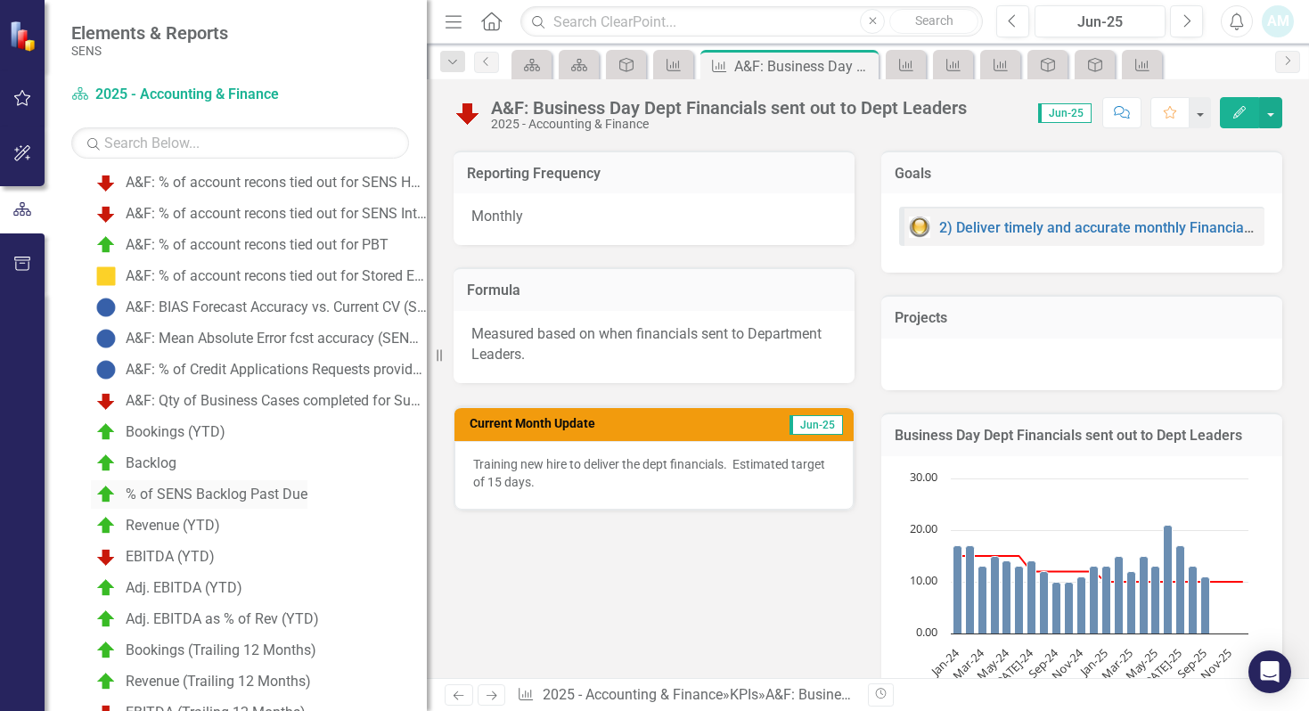
scroll to position [357, 0]
click at [168, 522] on div "Revenue (YTD)" at bounding box center [173, 524] width 94 height 16
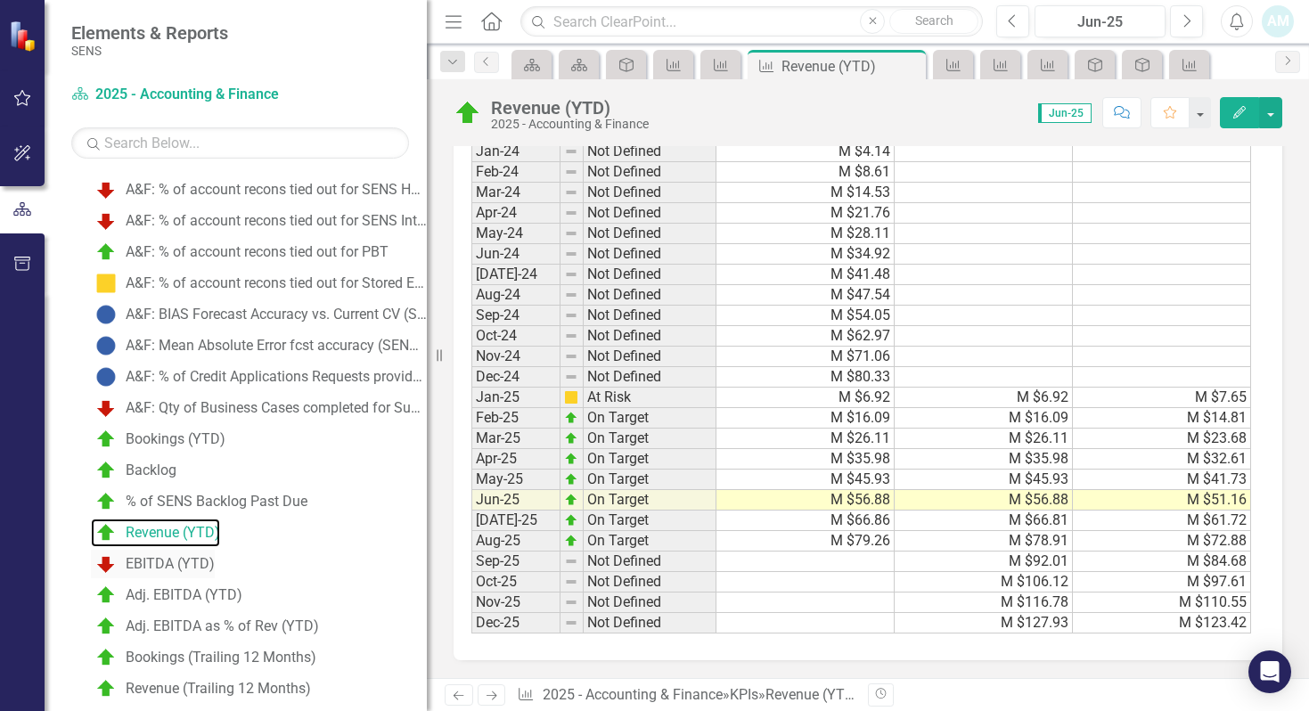
scroll to position [362, 0]
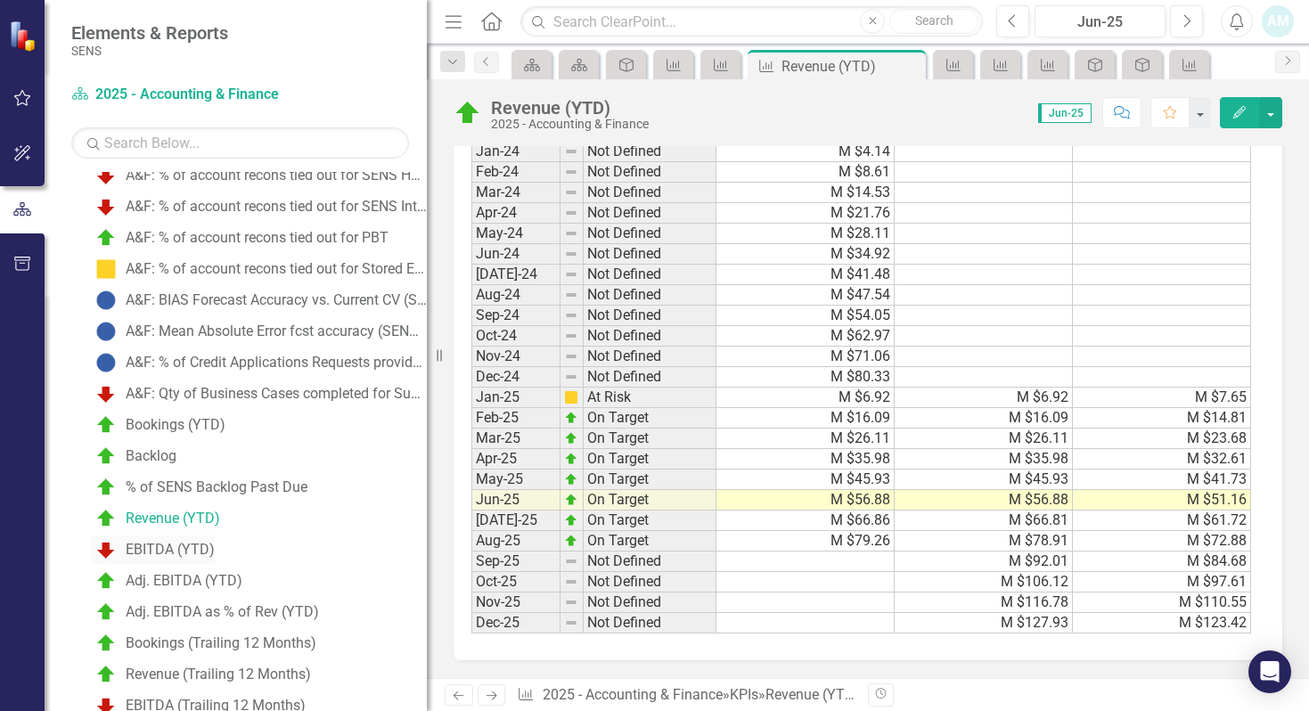
click at [177, 546] on div "EBITDA (YTD)" at bounding box center [170, 550] width 89 height 16
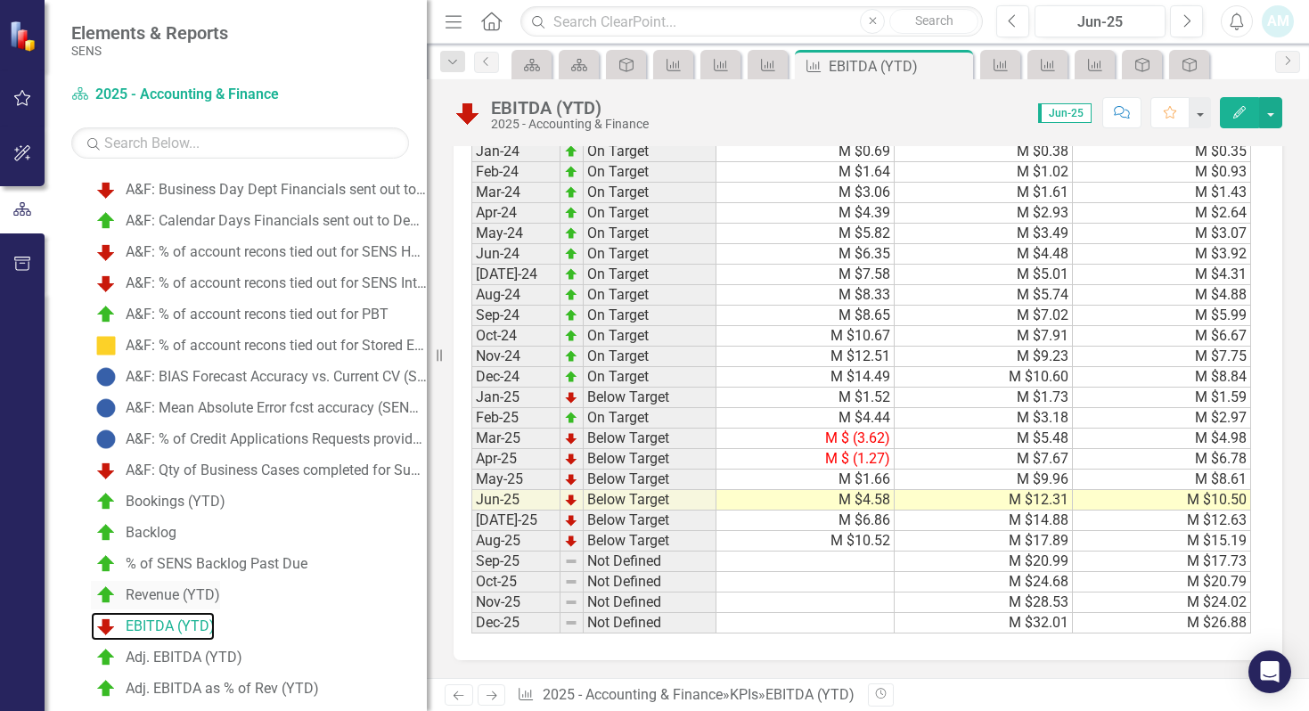
scroll to position [393, 0]
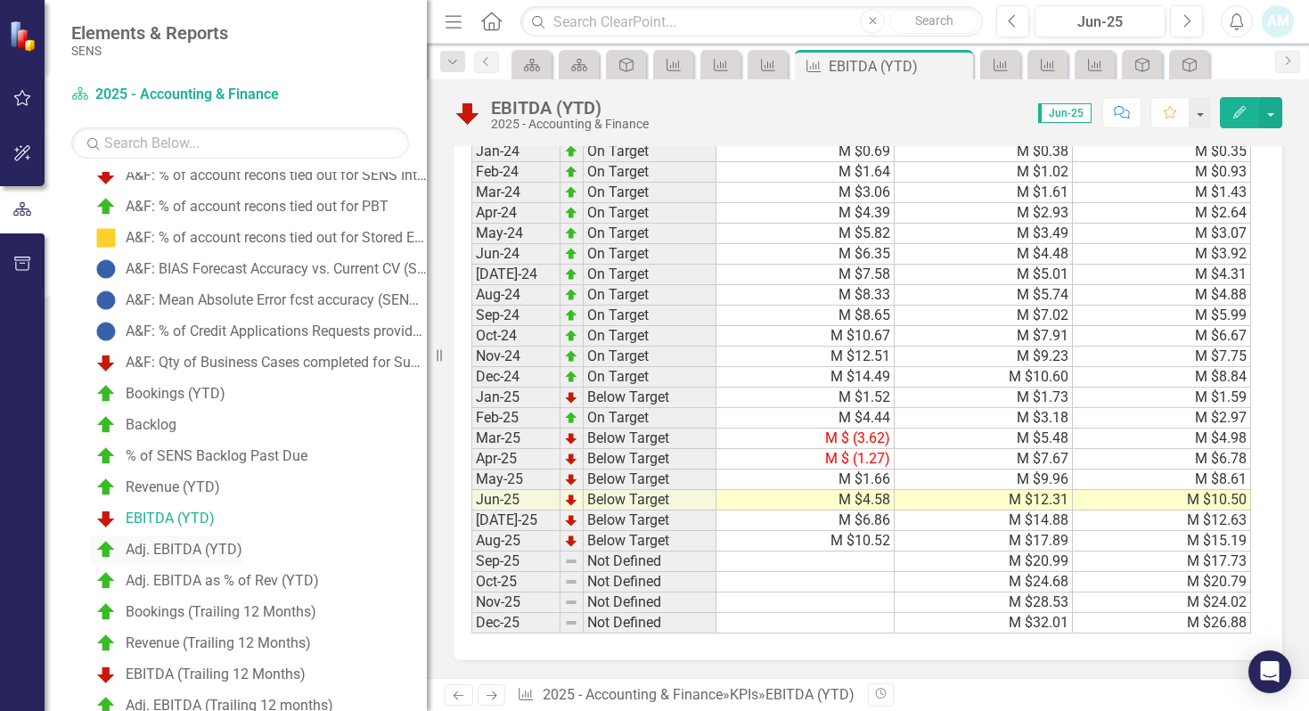
click at [185, 546] on div "Adj. EBITDA (YTD)" at bounding box center [184, 550] width 117 height 16
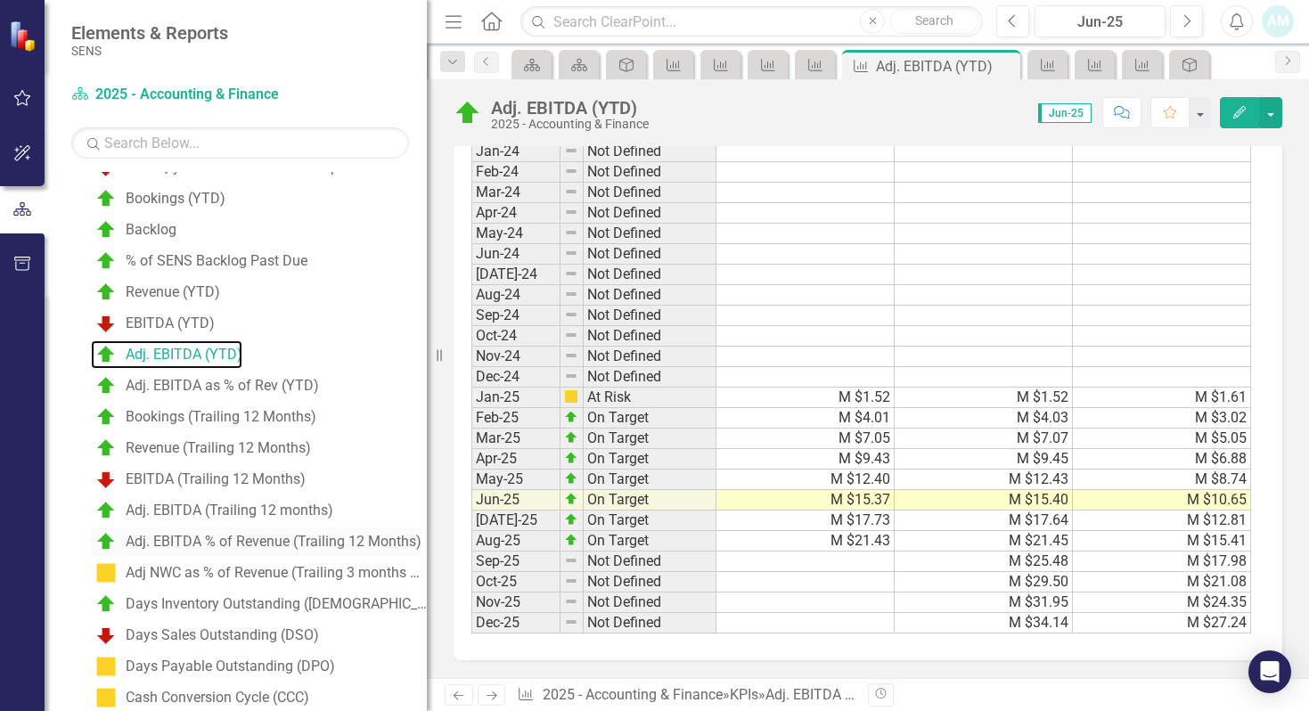
scroll to position [603, 0]
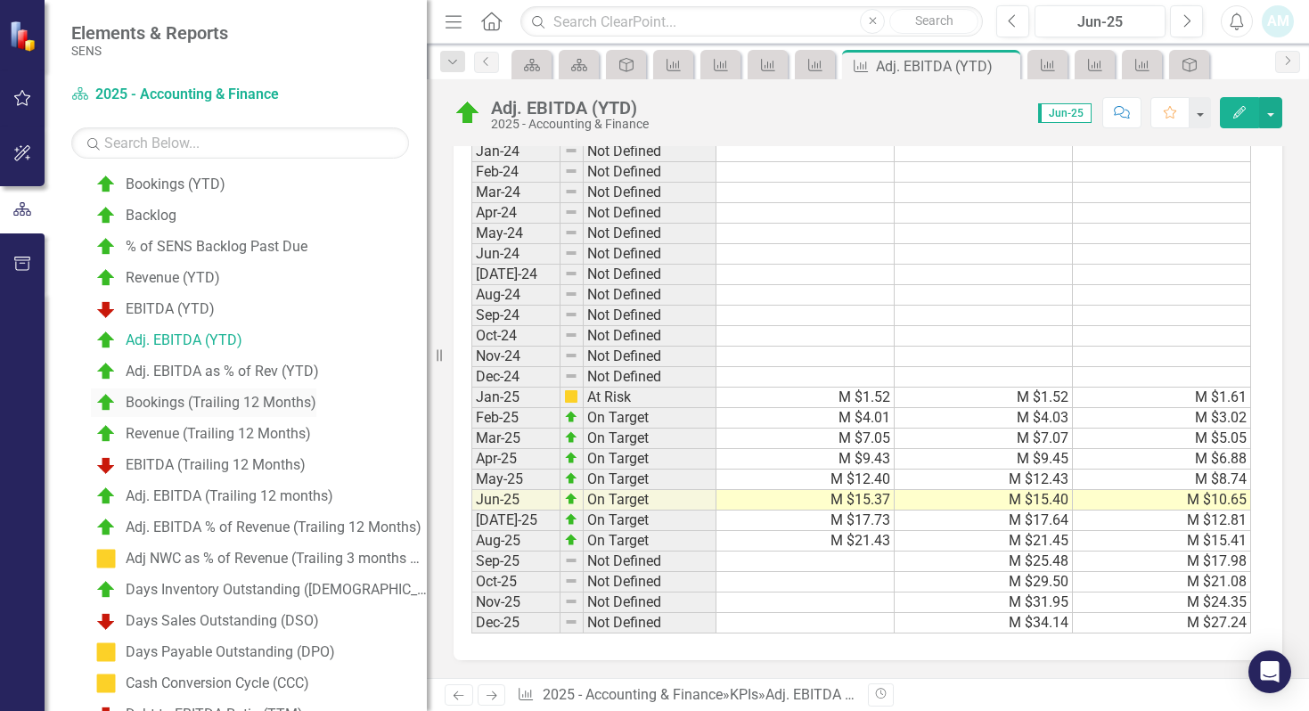
click at [198, 402] on div "Bookings (Trailing 12 Months)" at bounding box center [221, 403] width 191 height 16
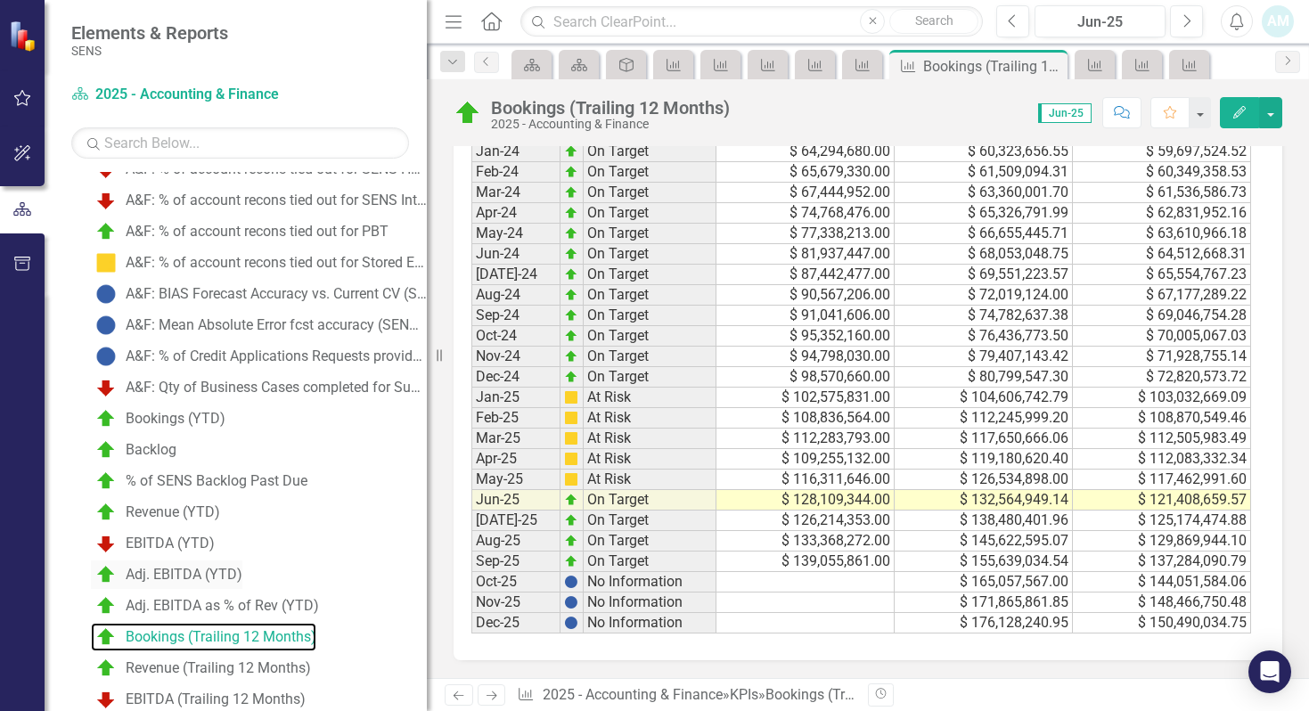
scroll to position [398, 0]
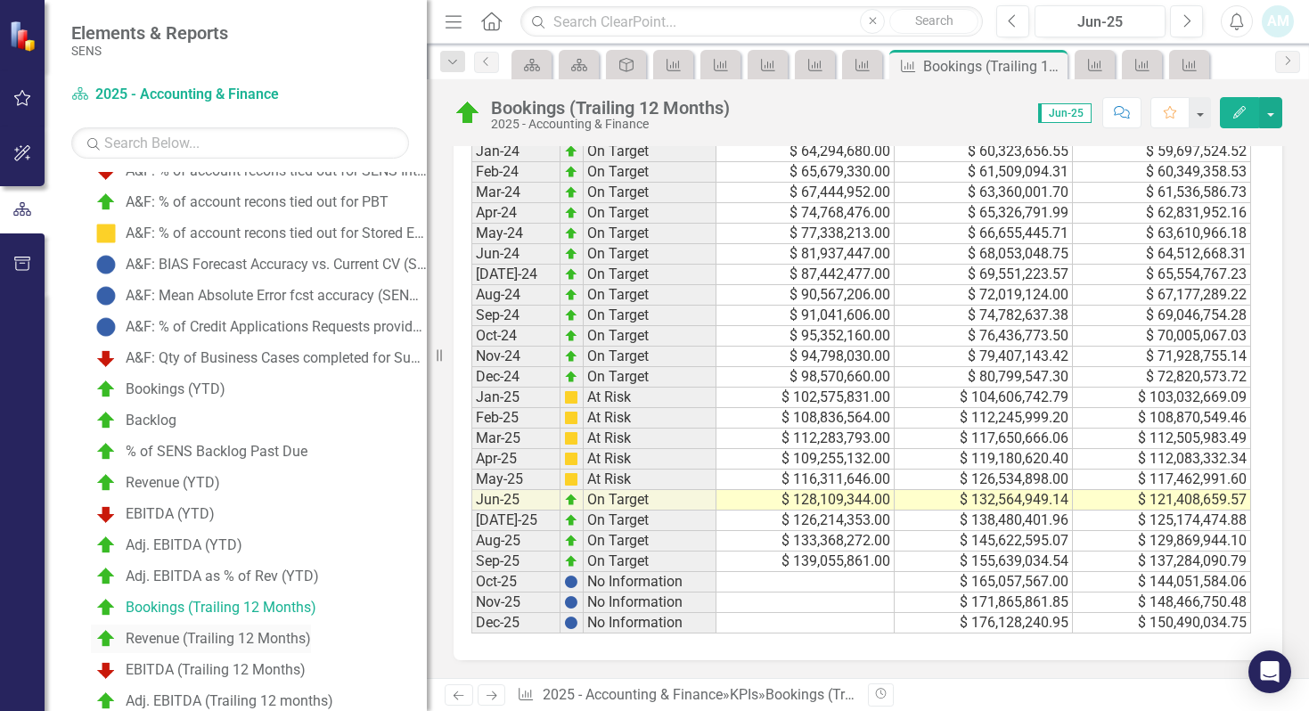
click at [203, 636] on div "Revenue (Trailing 12 Months)" at bounding box center [218, 639] width 185 height 16
